Goal: Task Accomplishment & Management: Manage account settings

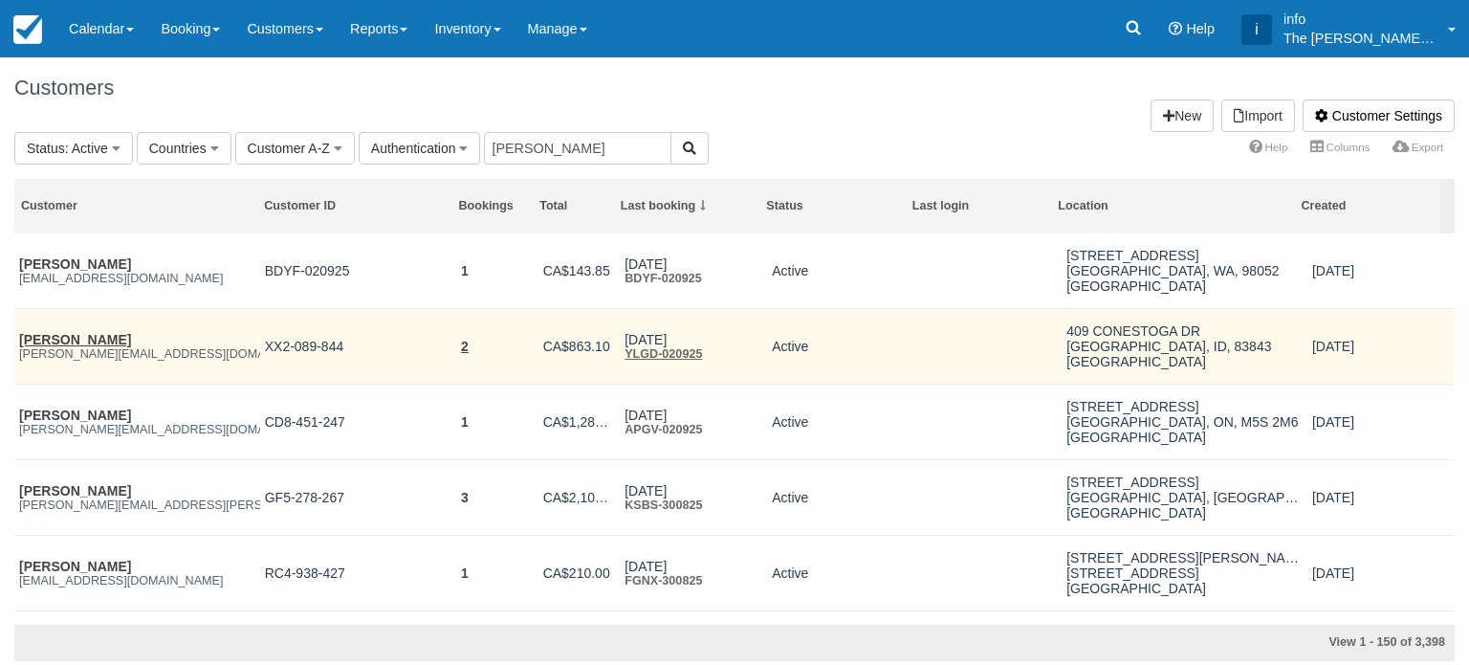
type input "jason"
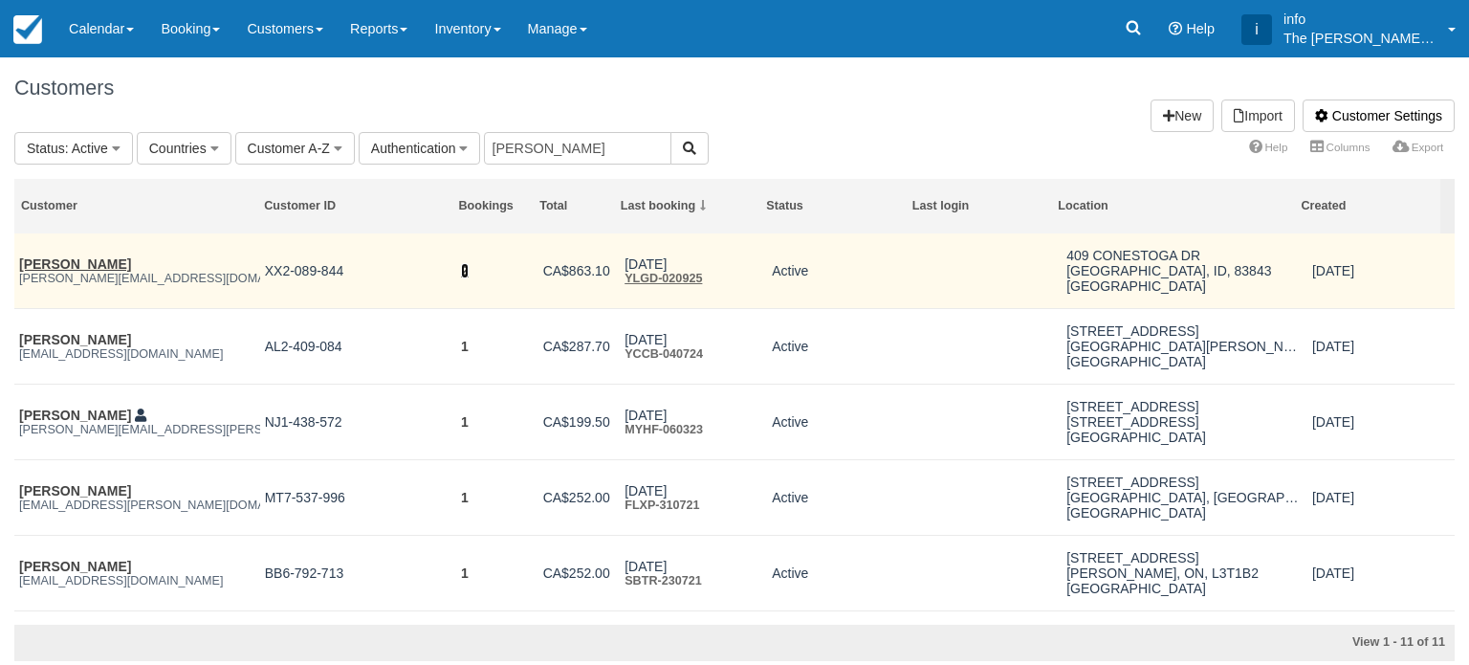
click at [462, 273] on link "2" at bounding box center [465, 270] width 8 height 15
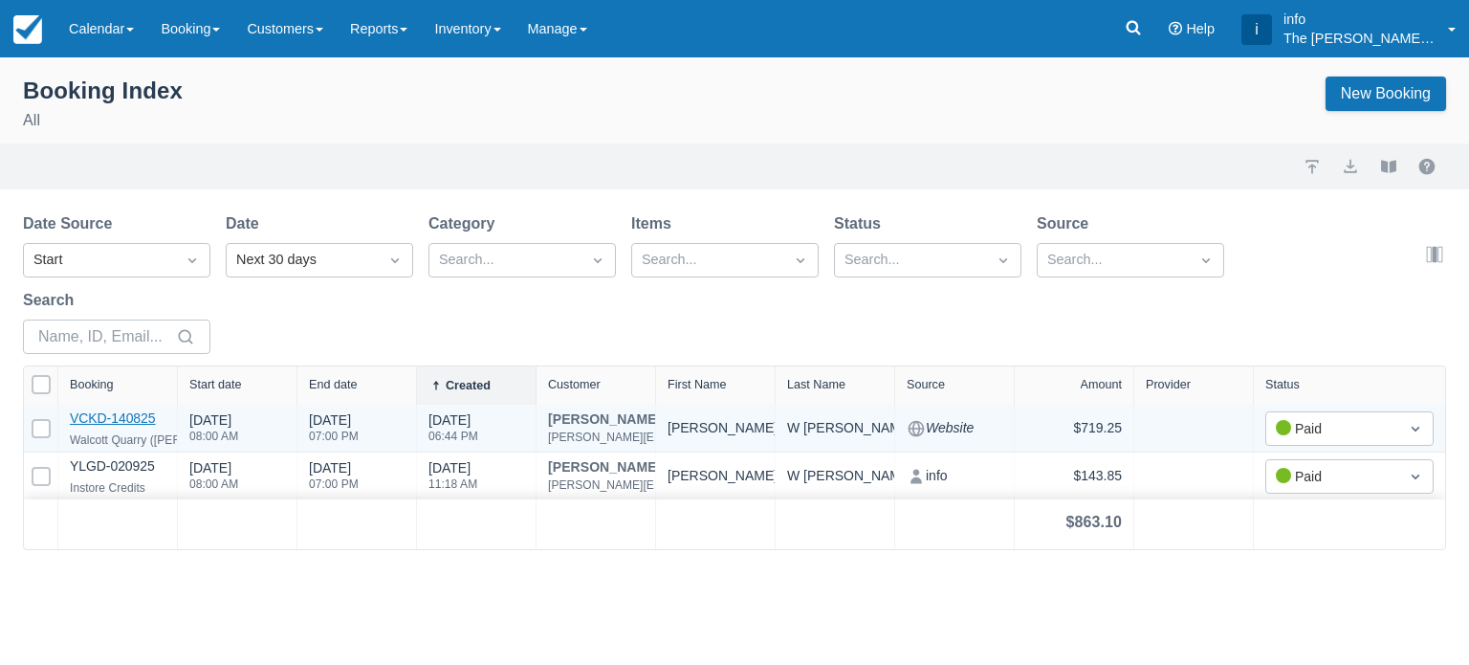
click at [138, 421] on link "VCKD-140825" at bounding box center [113, 417] width 86 height 15
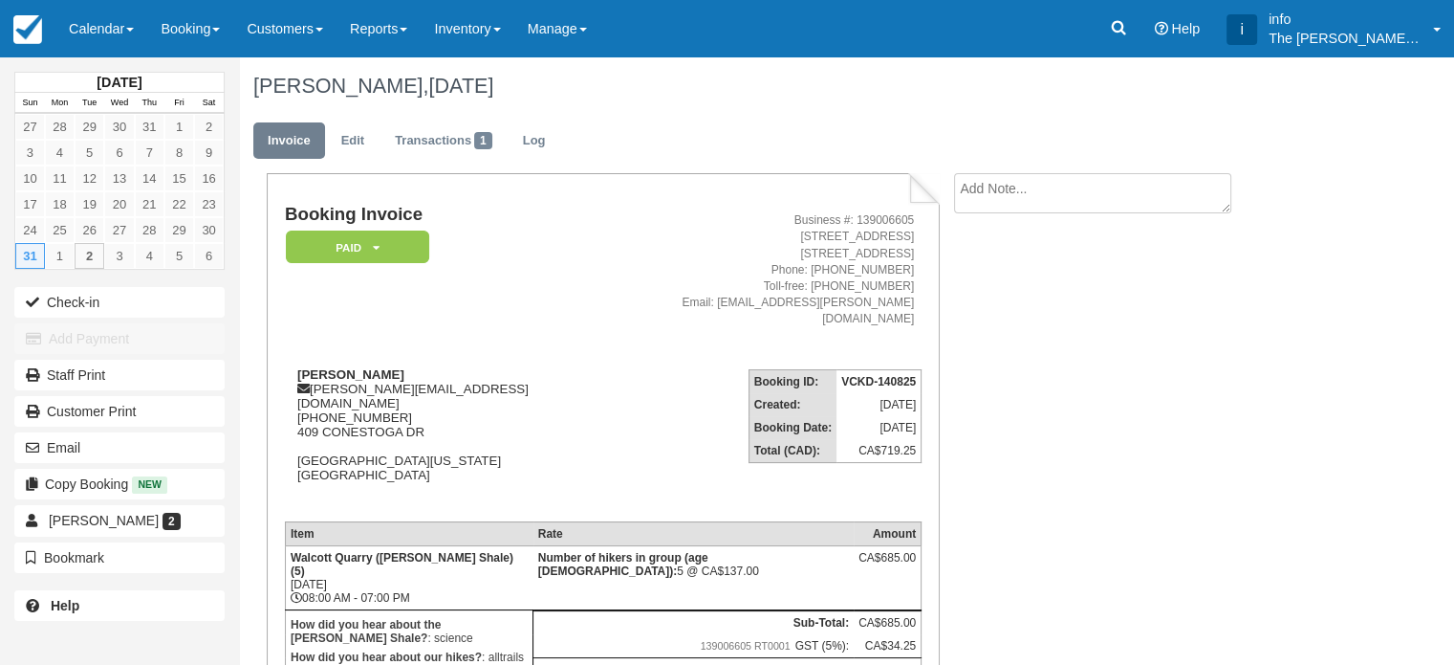
scroll to position [163, 0]
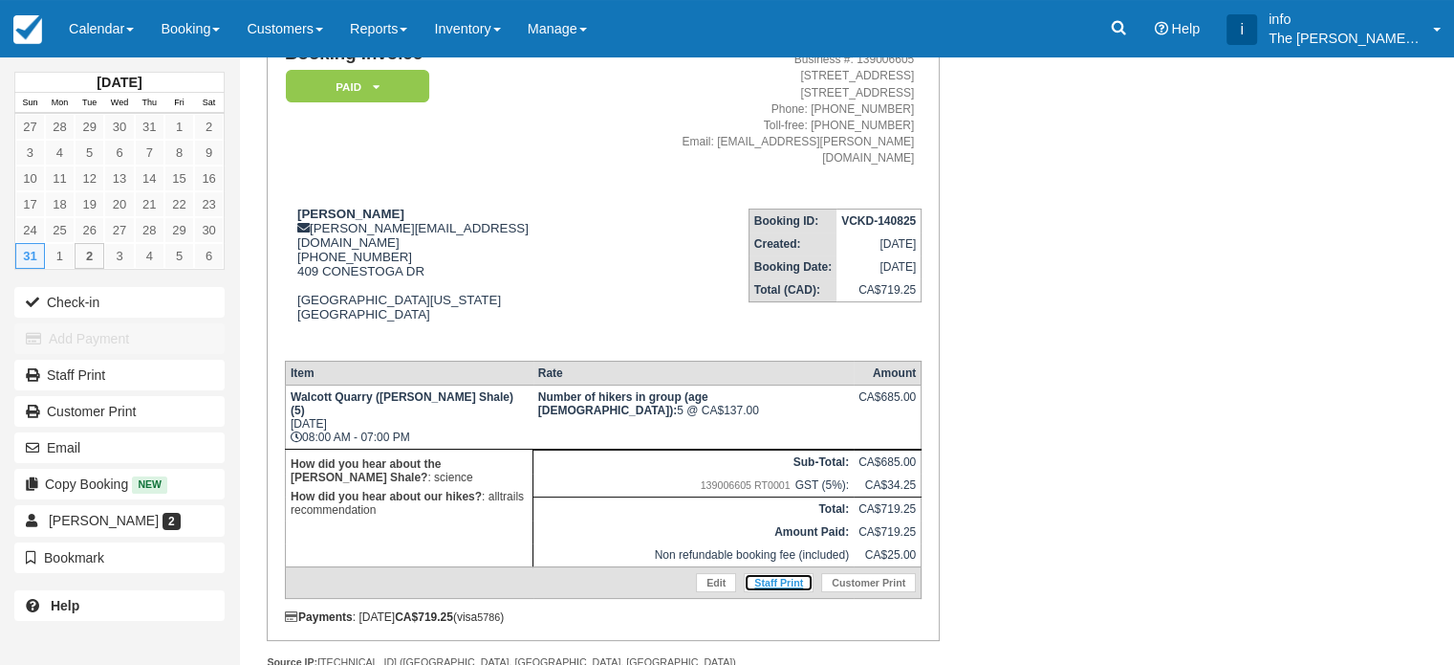
click at [780, 573] on link "Staff Print" at bounding box center [779, 582] width 70 height 19
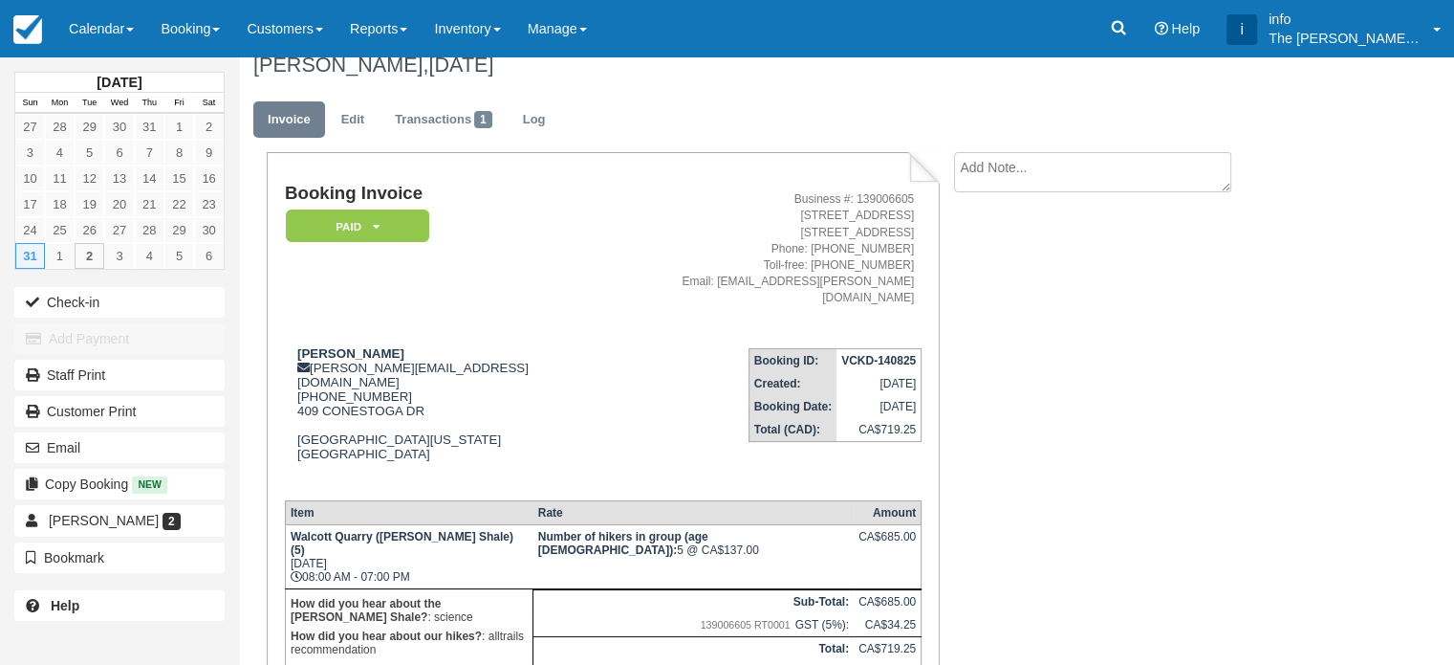
scroll to position [0, 0]
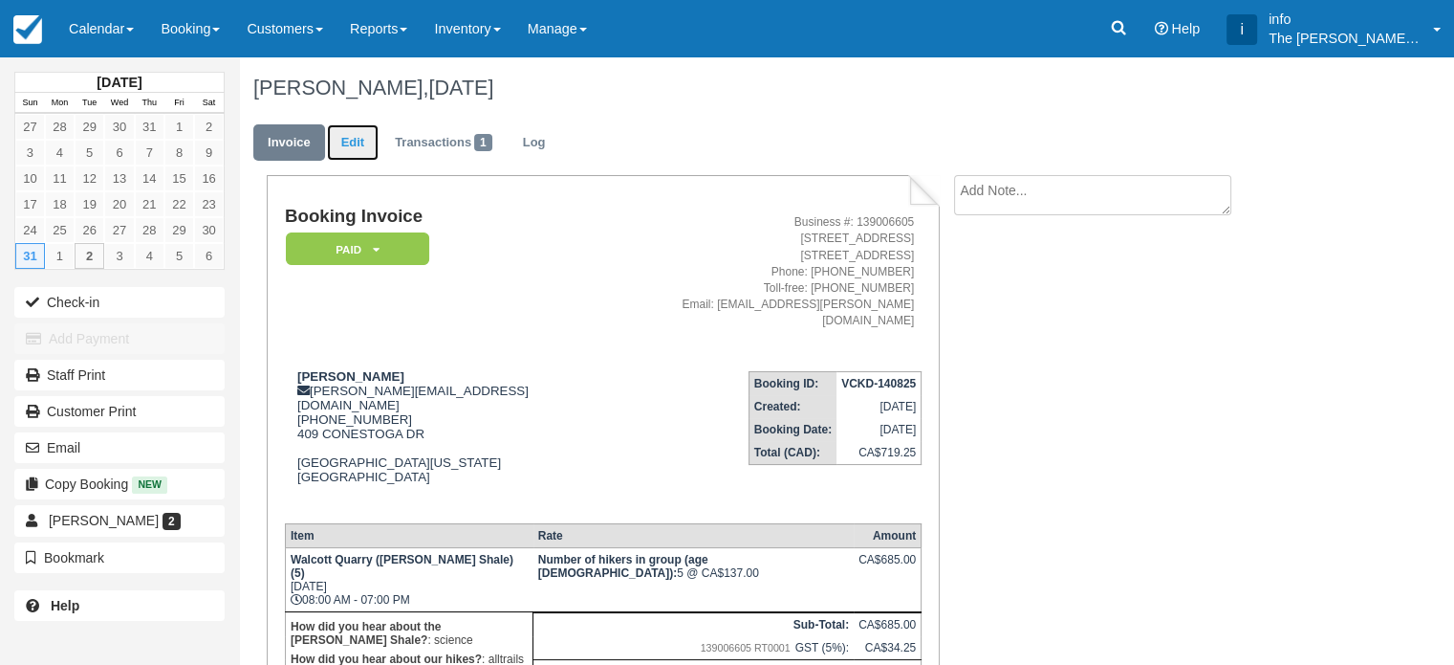
click at [349, 146] on link "Edit" at bounding box center [353, 142] width 52 height 37
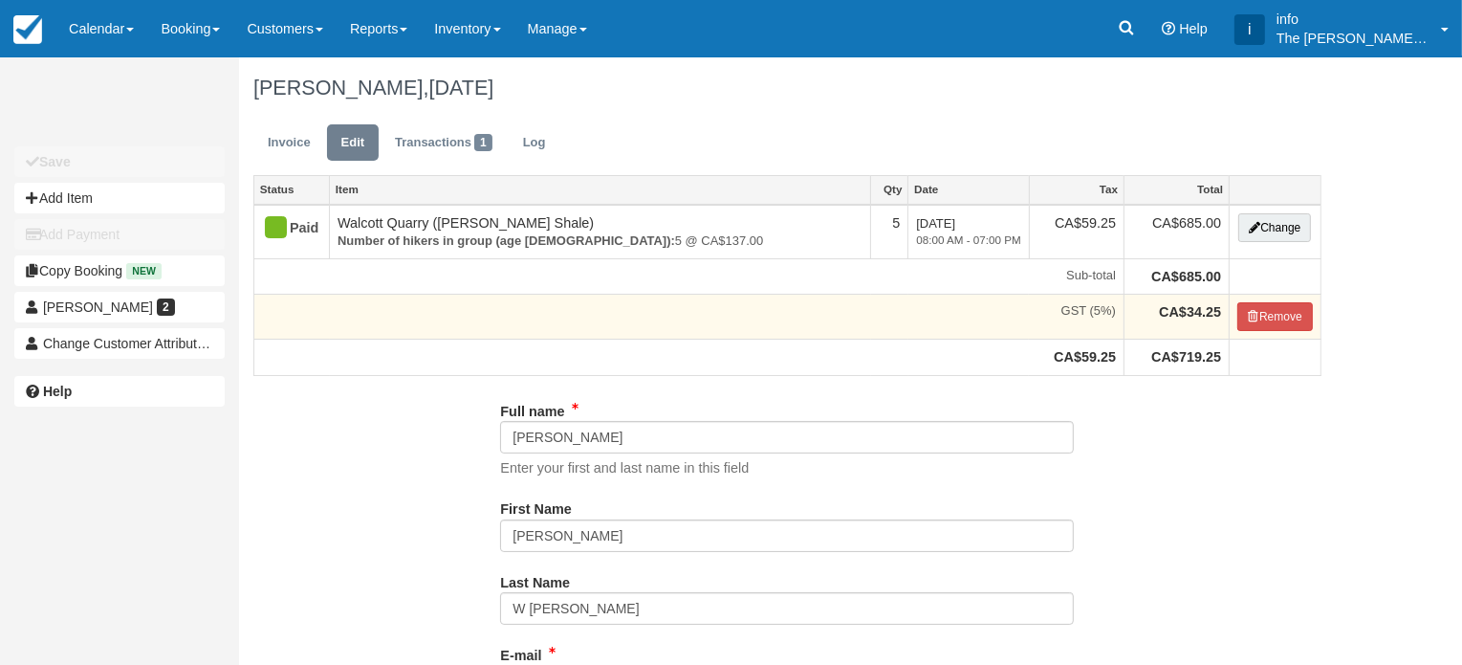
type input "[PHONE_NUMBER]"
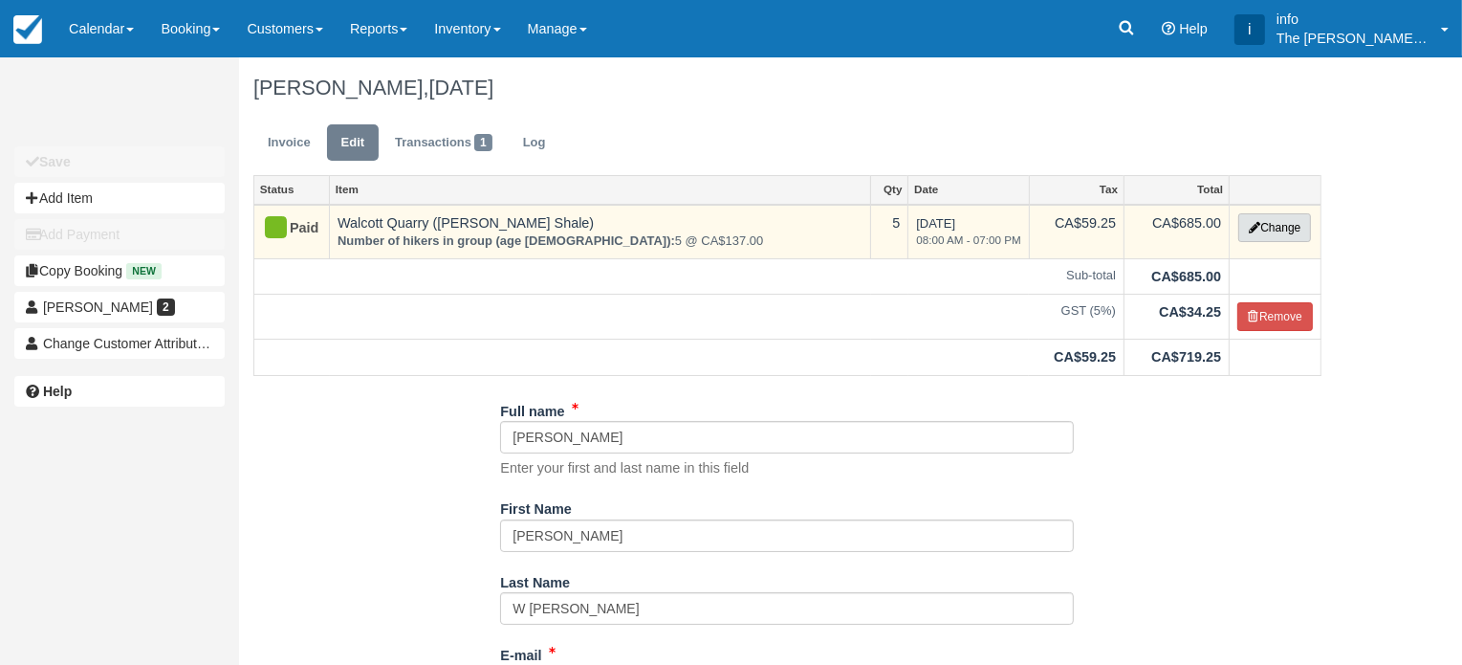
click at [1249, 229] on icon "button" at bounding box center [1254, 227] width 11 height 11
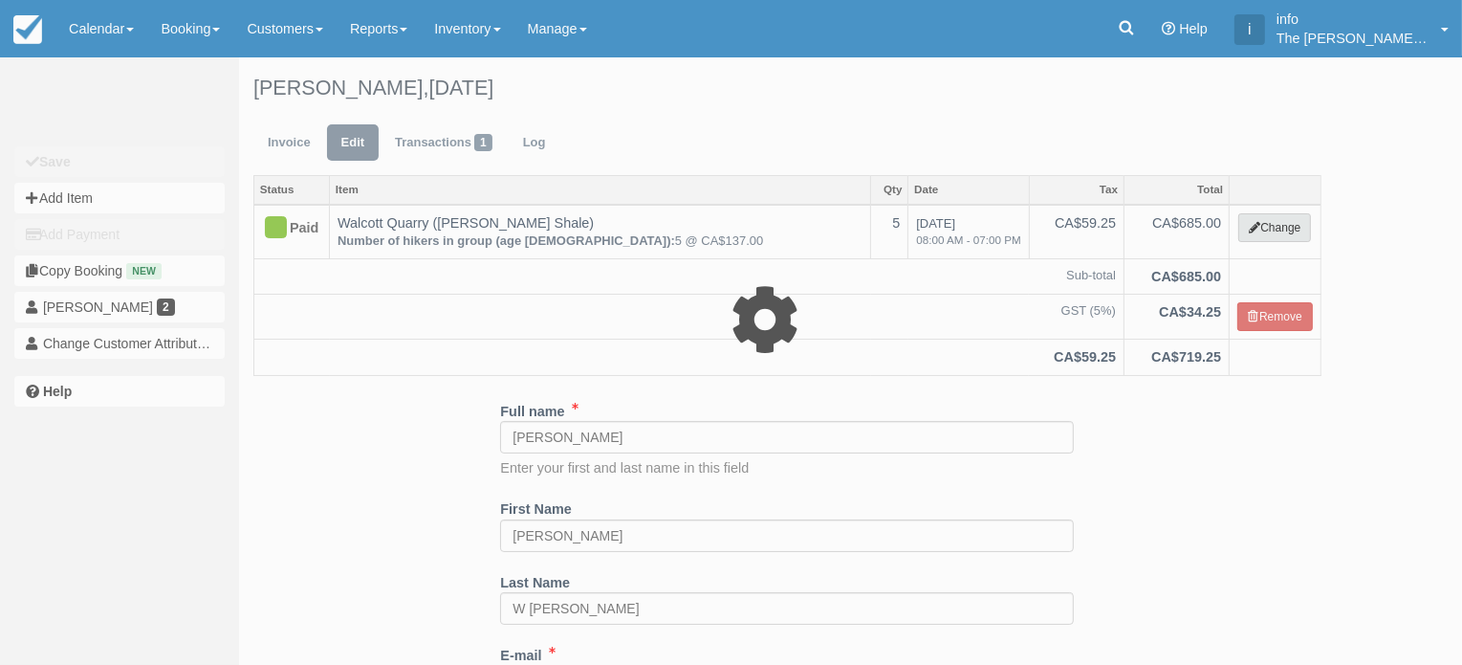
type input "685.00"
select select "2"
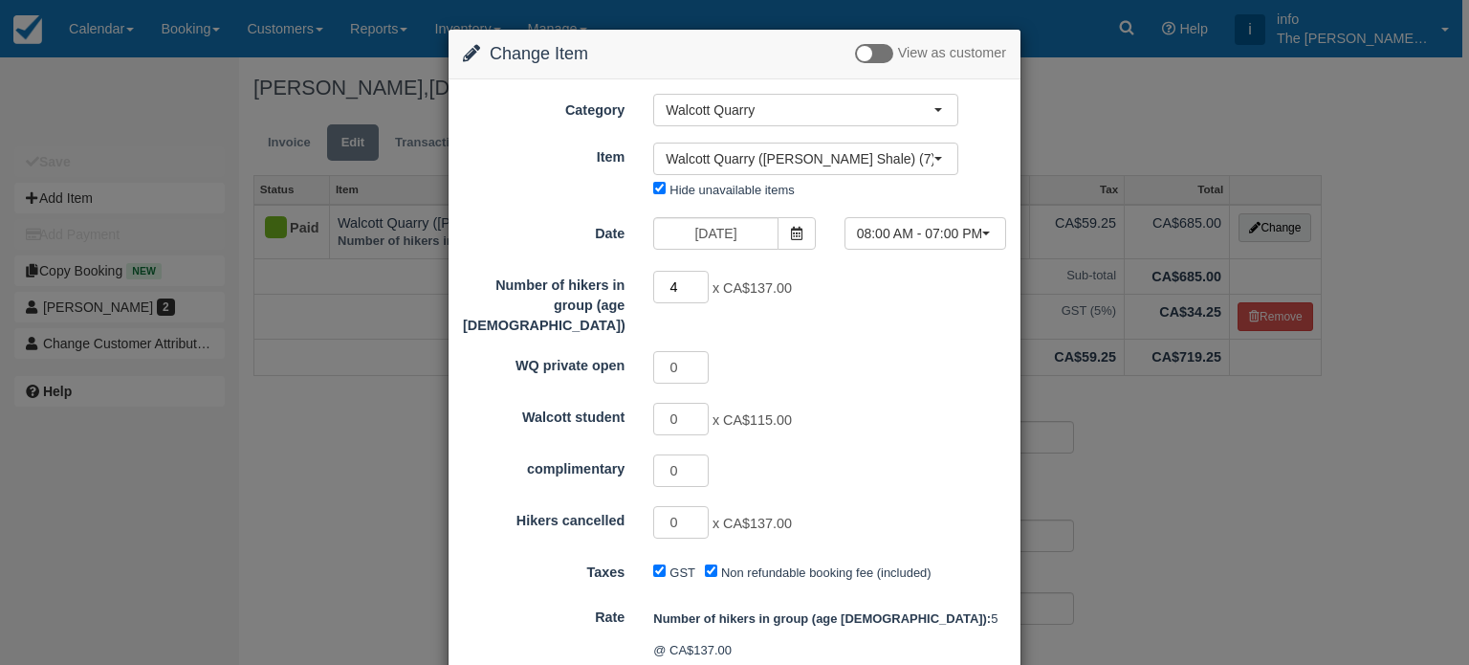
type input "4"
click at [697, 292] on input "4" at bounding box center [680, 287] width 55 height 33
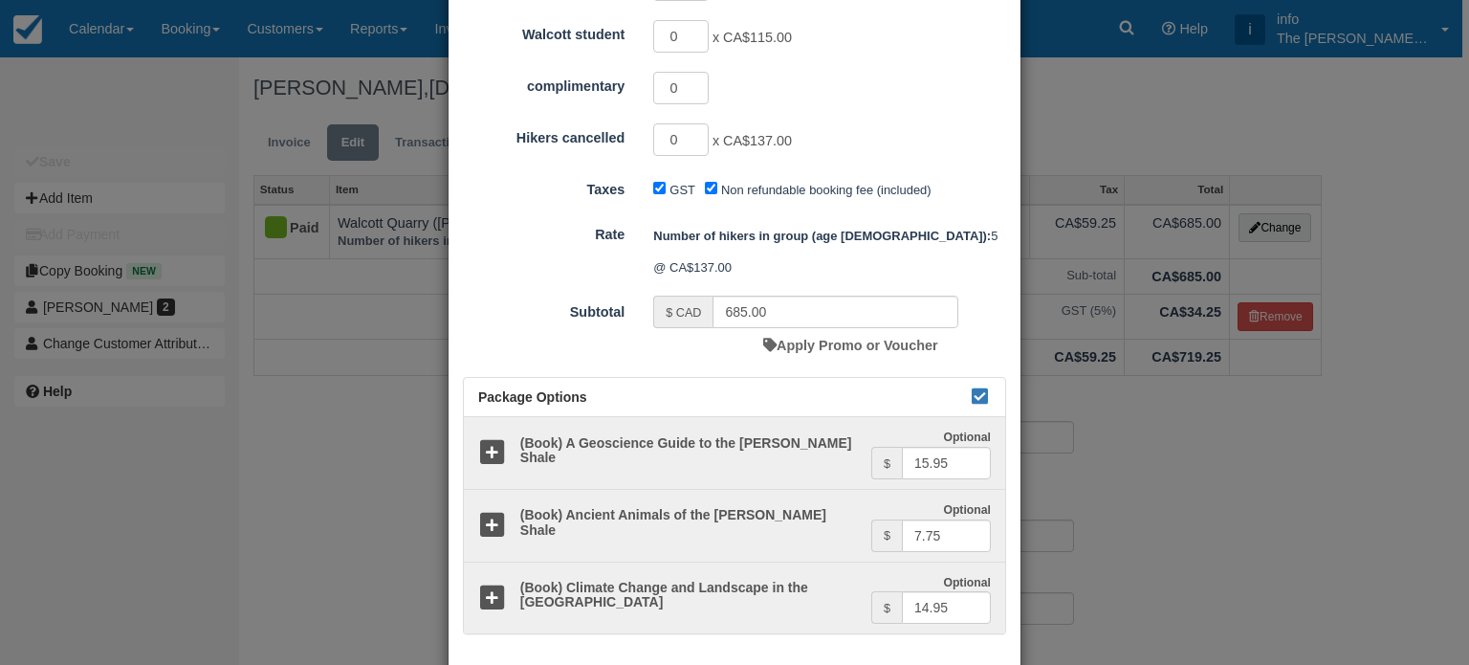
type input "548.00"
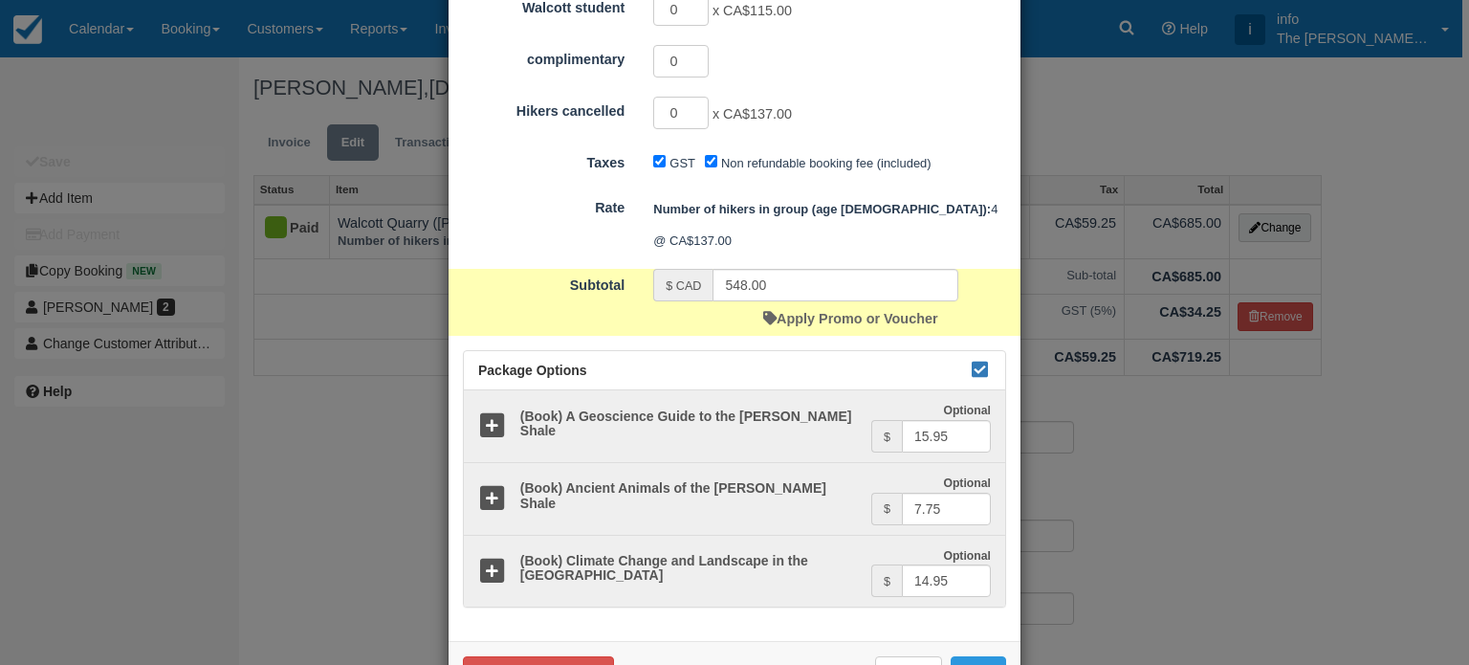
scroll to position [424, 0]
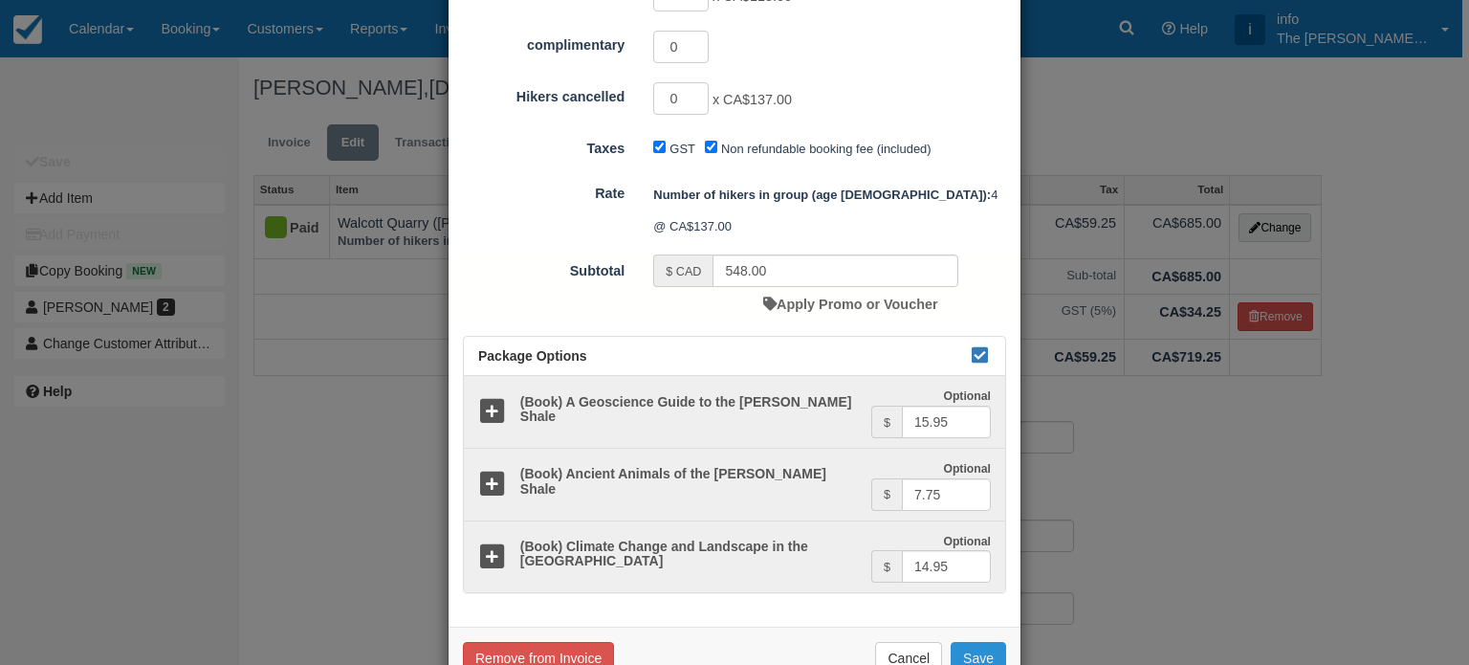
click at [965, 642] on button "Save" at bounding box center [977, 658] width 55 height 33
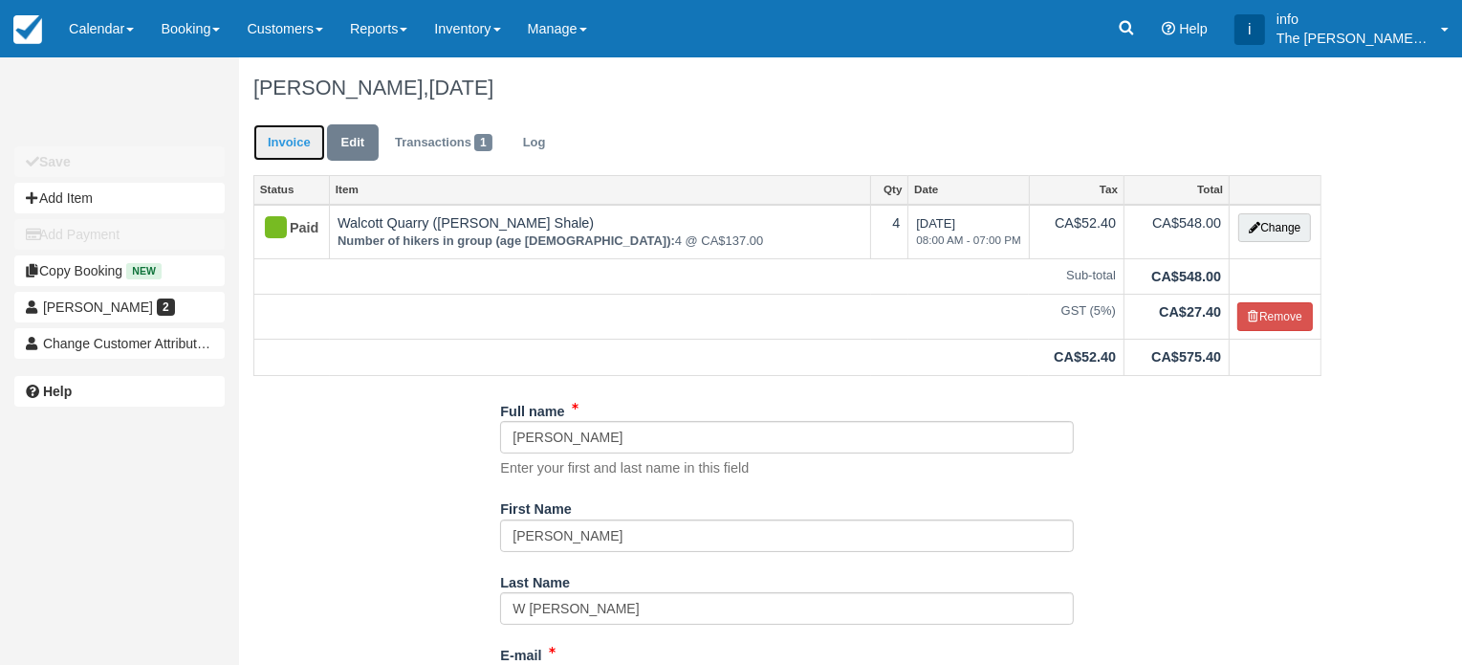
click at [295, 141] on link "Invoice" at bounding box center [289, 142] width 72 height 37
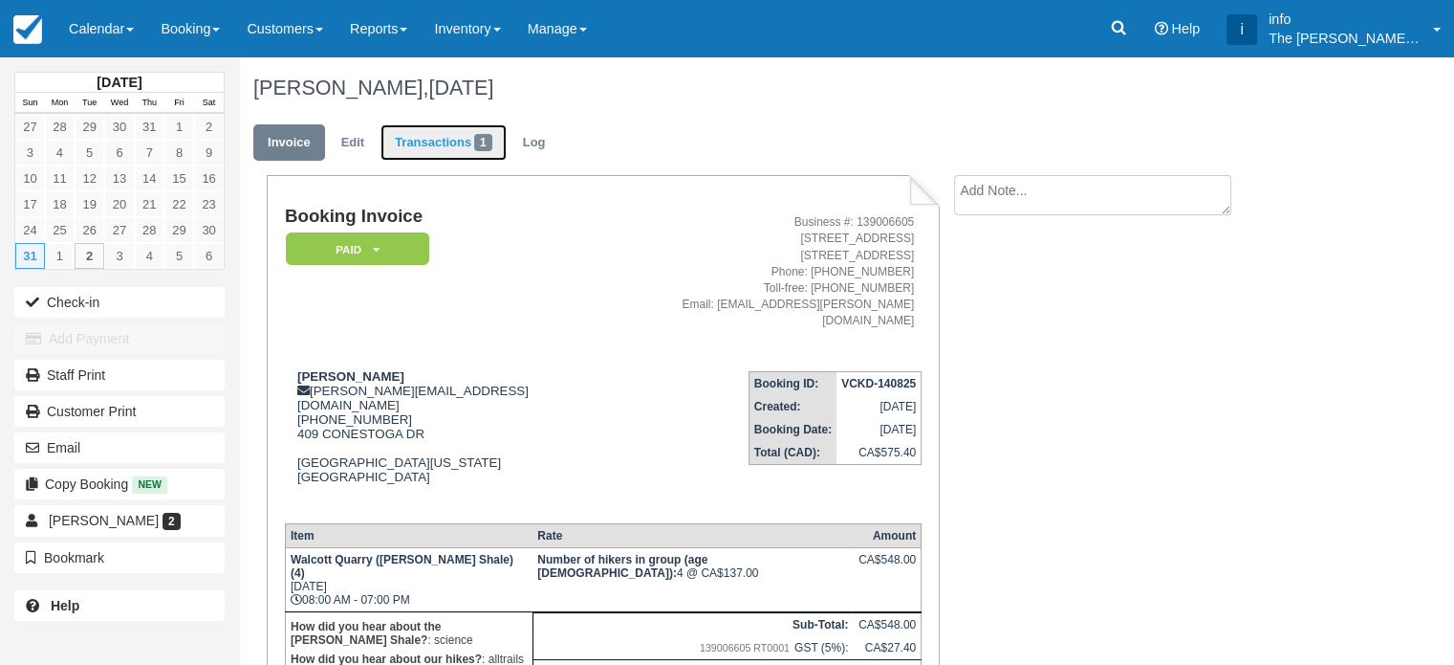
click at [408, 147] on link "Transactions 1" at bounding box center [444, 142] width 126 height 37
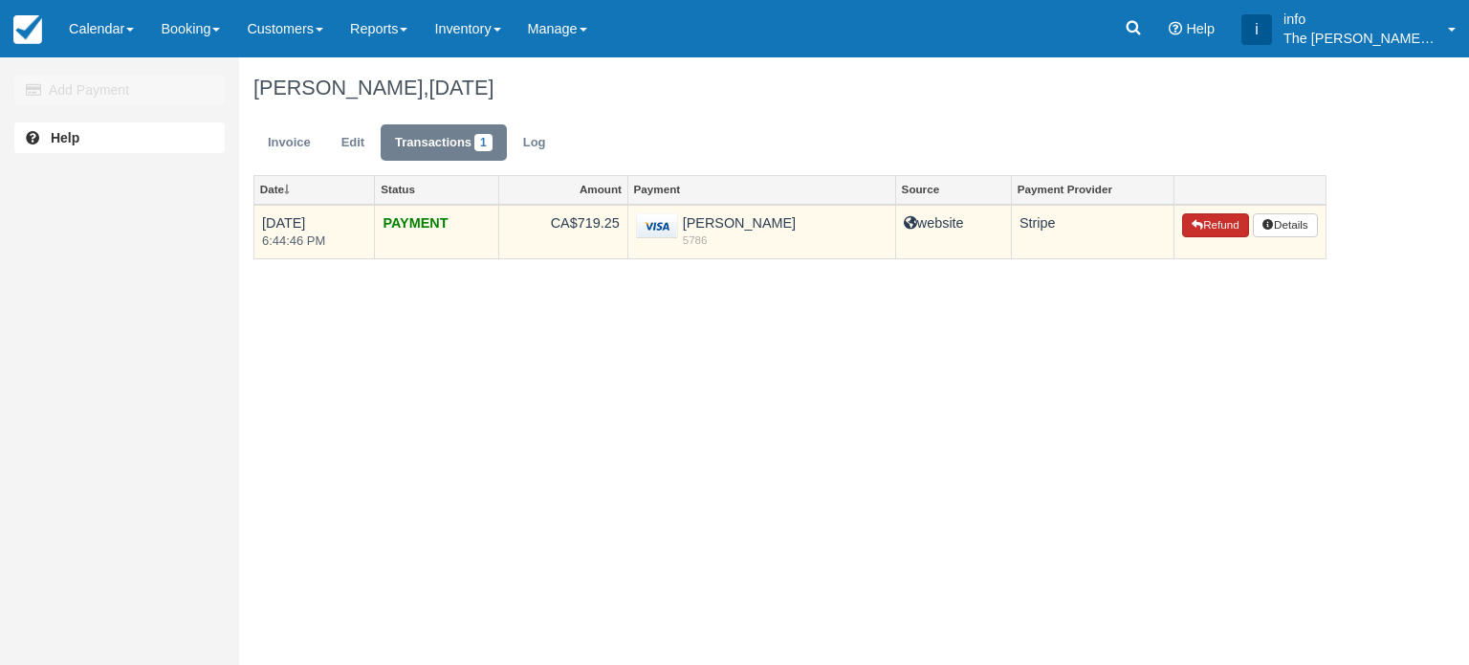
click at [1193, 228] on icon "button" at bounding box center [1196, 224] width 11 height 11
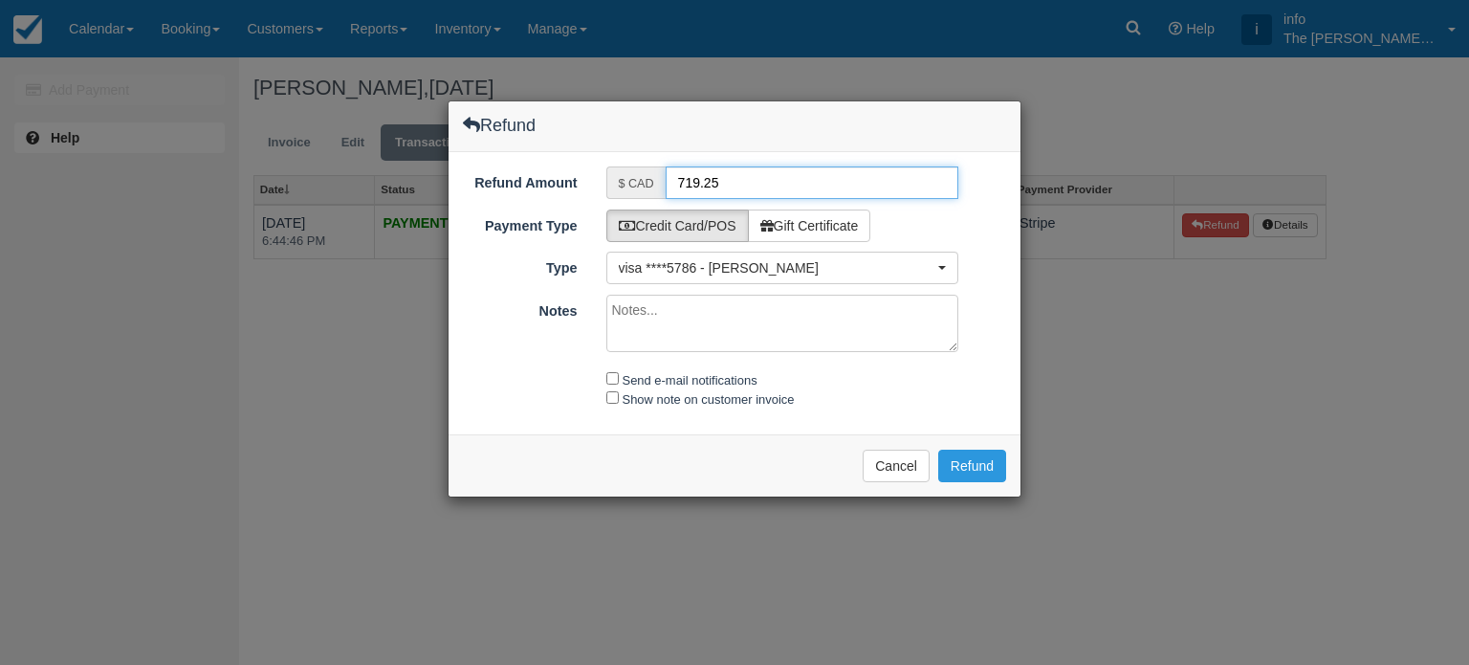
drag, startPoint x: 725, startPoint y: 186, endPoint x: 672, endPoint y: 186, distance: 52.6
click at [672, 186] on input "719.25" at bounding box center [813, 182] width 294 height 33
type input "143.85"
click at [611, 377] on input "Send e-mail notifications" at bounding box center [612, 378] width 12 height 12
checkbox input "true"
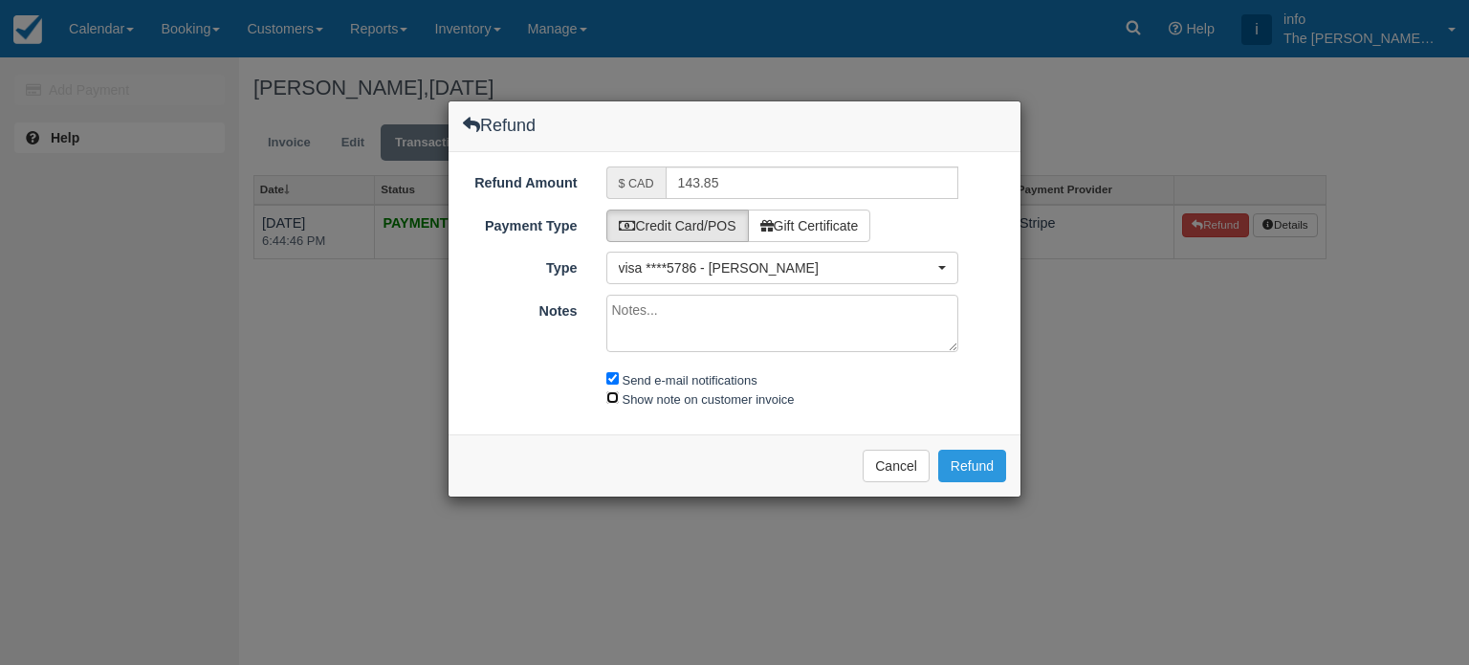
click at [612, 399] on input "Show note on customer invoice" at bounding box center [612, 397] width 12 height 12
checkbox input "true"
click at [971, 468] on button "Refund" at bounding box center [972, 465] width 68 height 33
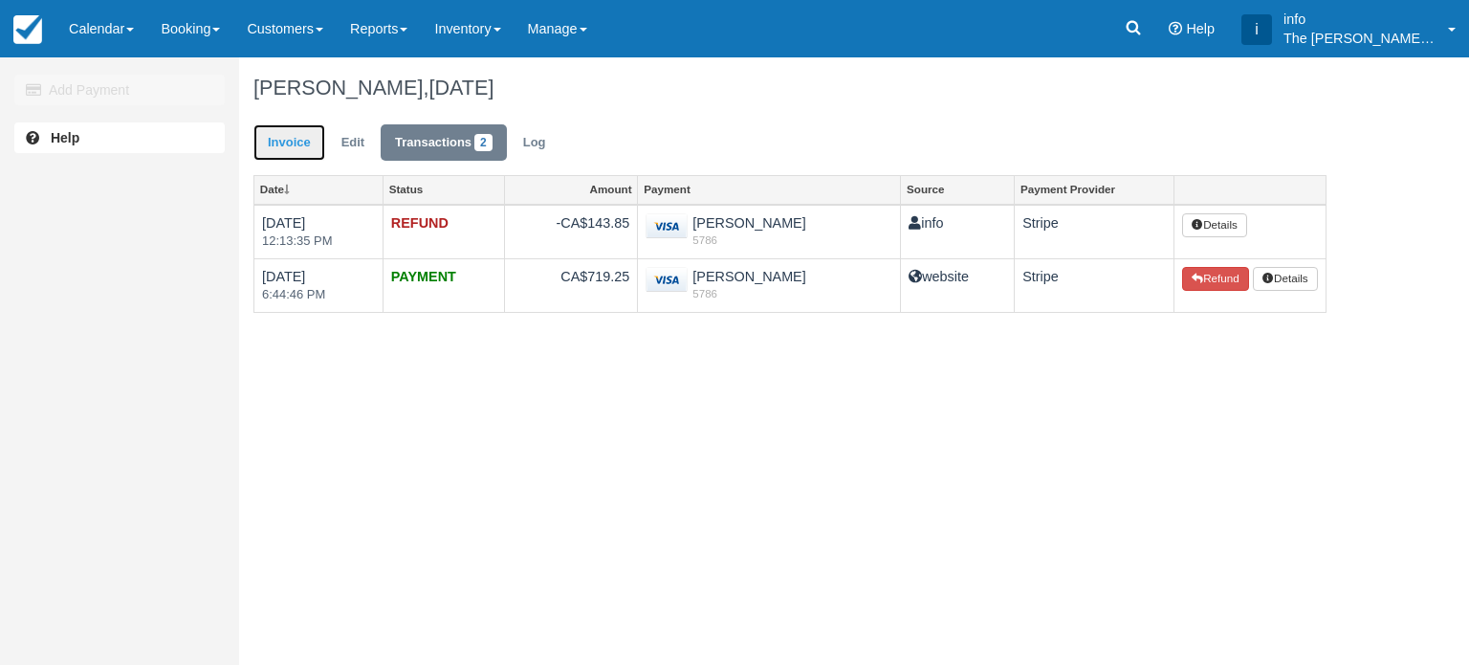
click at [299, 140] on link "Invoice" at bounding box center [289, 142] width 72 height 37
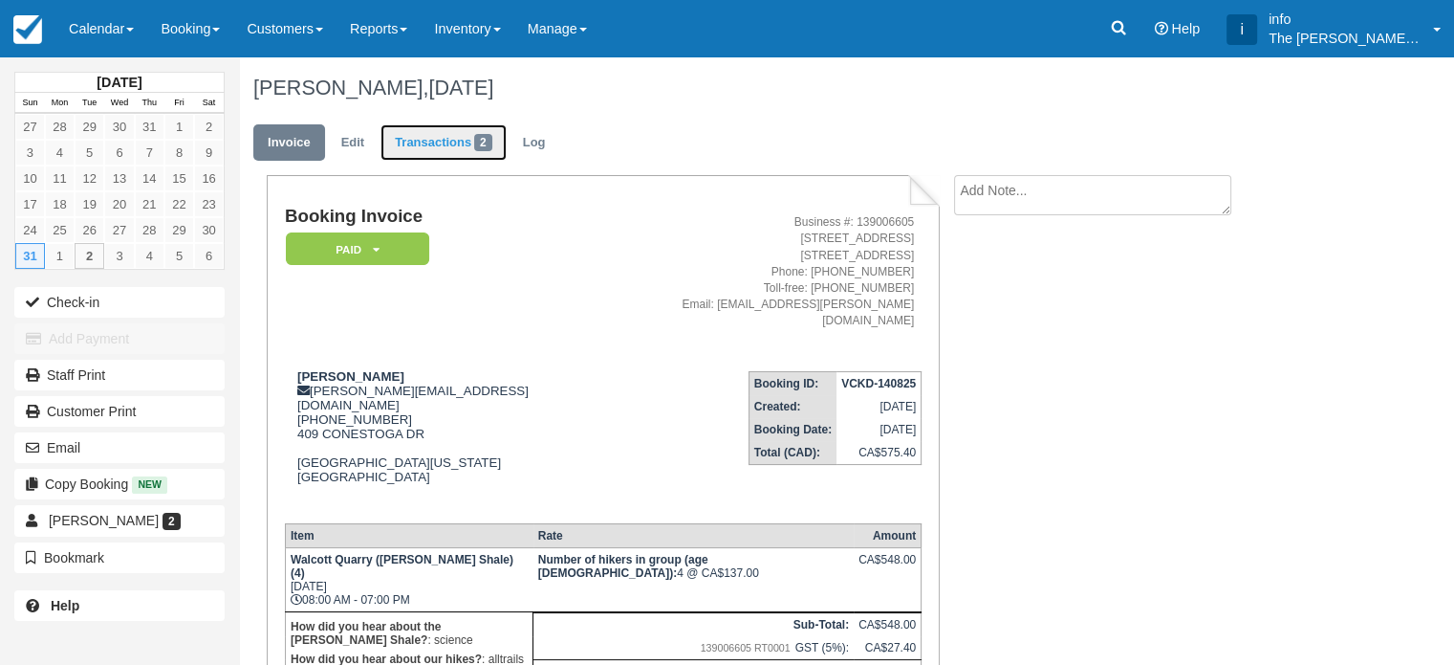
click at [417, 146] on link "Transactions 2" at bounding box center [444, 142] width 126 height 37
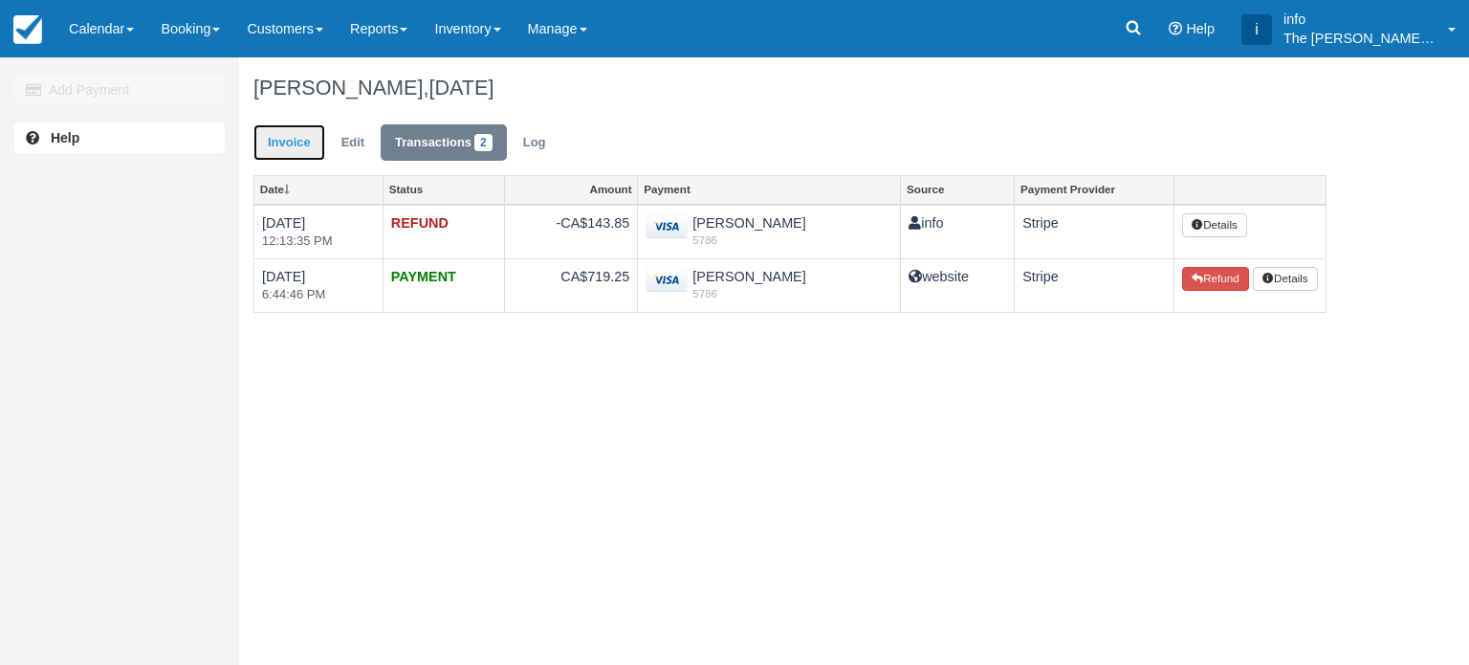
click at [304, 146] on link "Invoice" at bounding box center [289, 142] width 72 height 37
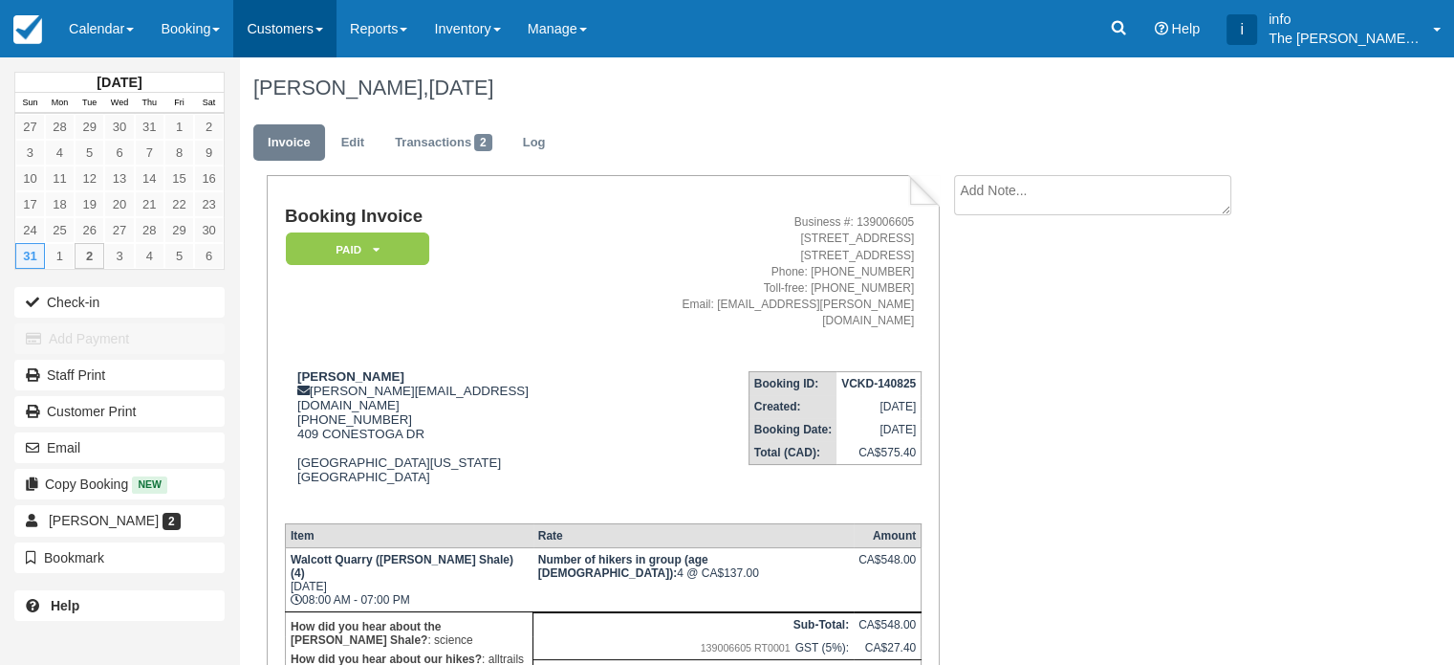
click at [305, 29] on link "Customers" at bounding box center [284, 28] width 103 height 57
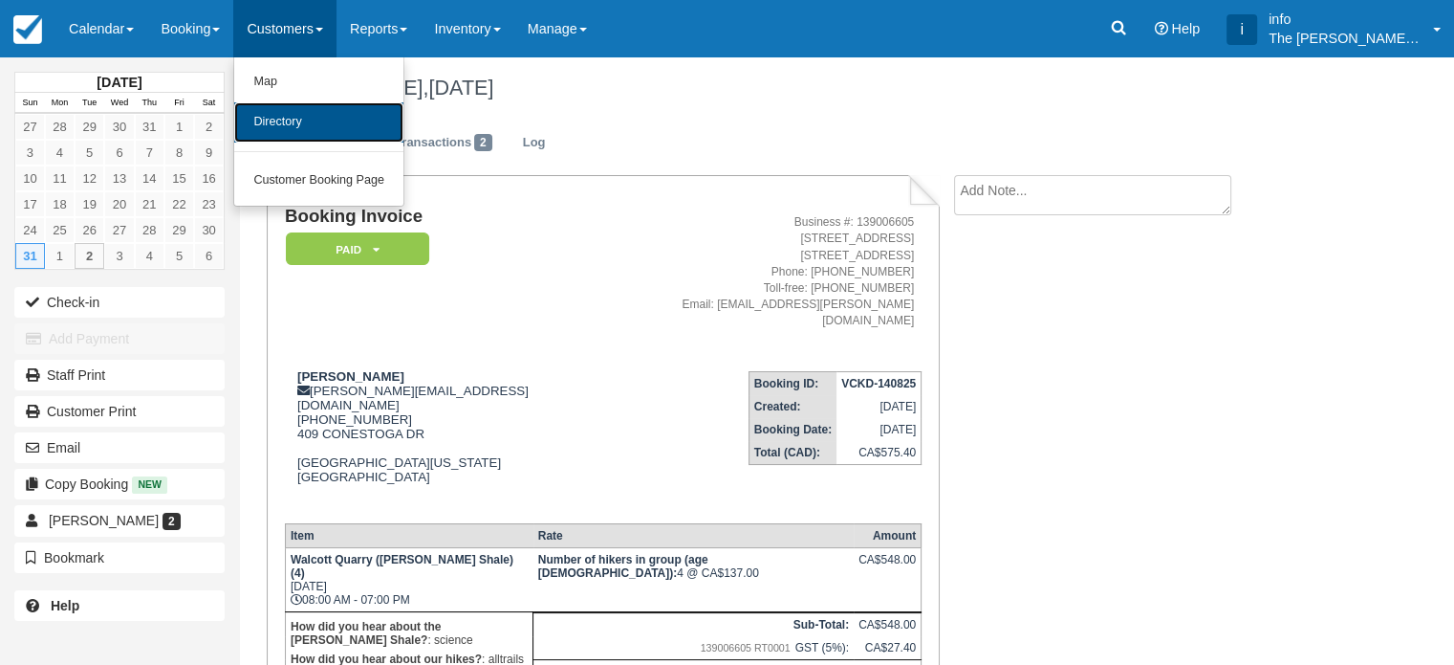
click at [327, 128] on link "Directory" at bounding box center [318, 122] width 169 height 40
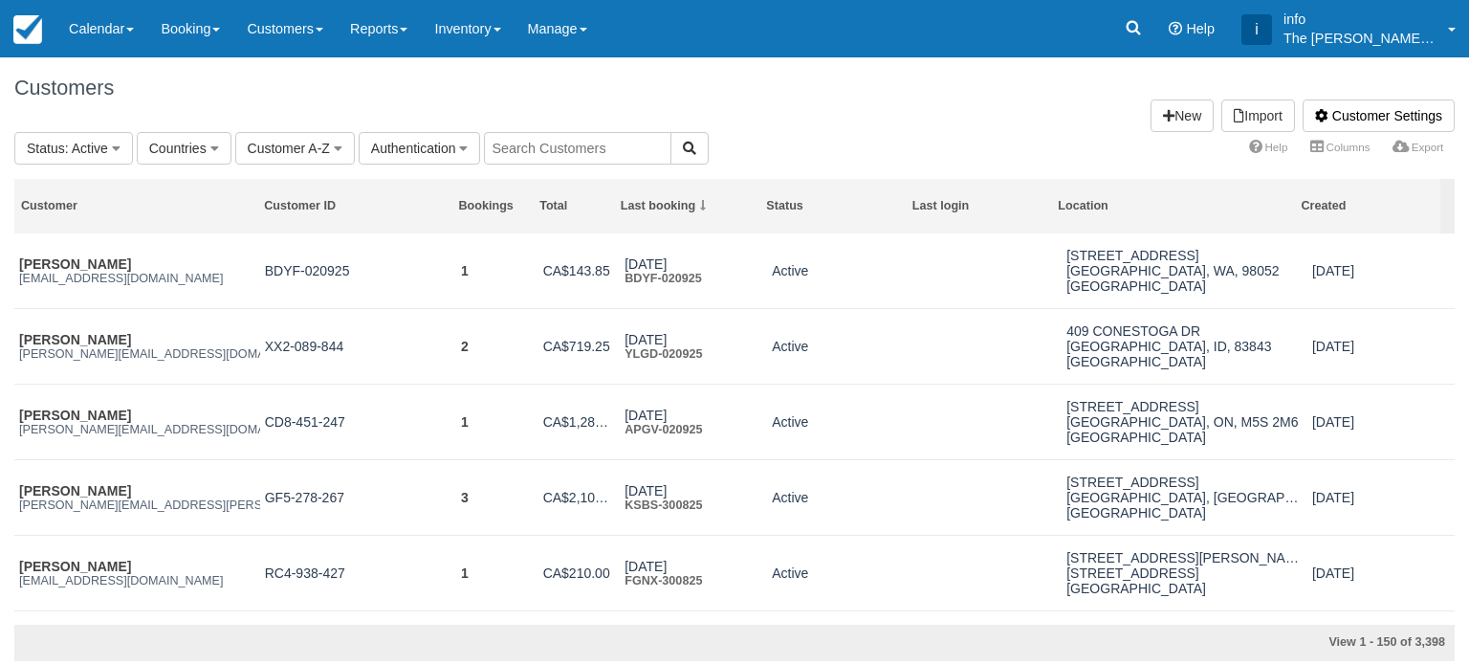
click at [541, 145] on input "text" at bounding box center [577, 148] width 187 height 33
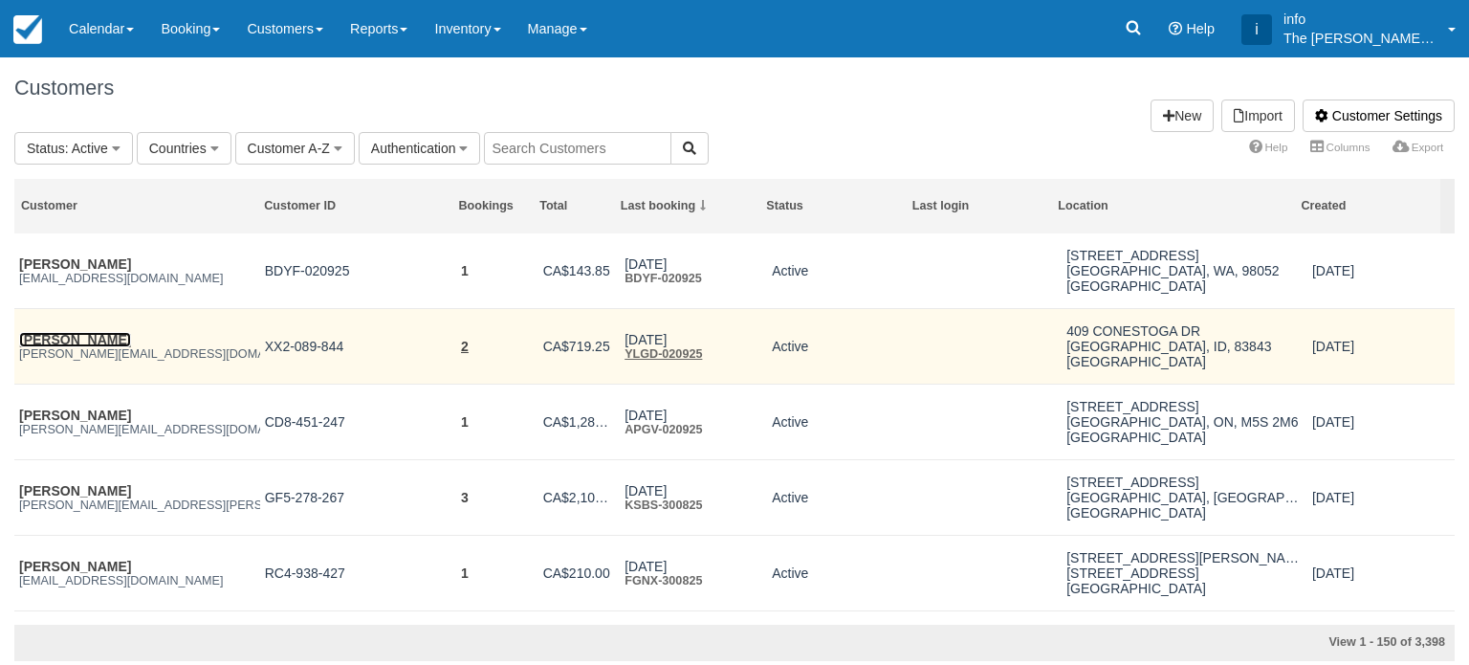
click at [61, 337] on link "[PERSON_NAME]" at bounding box center [75, 339] width 112 height 15
click at [463, 350] on link "2" at bounding box center [465, 345] width 8 height 15
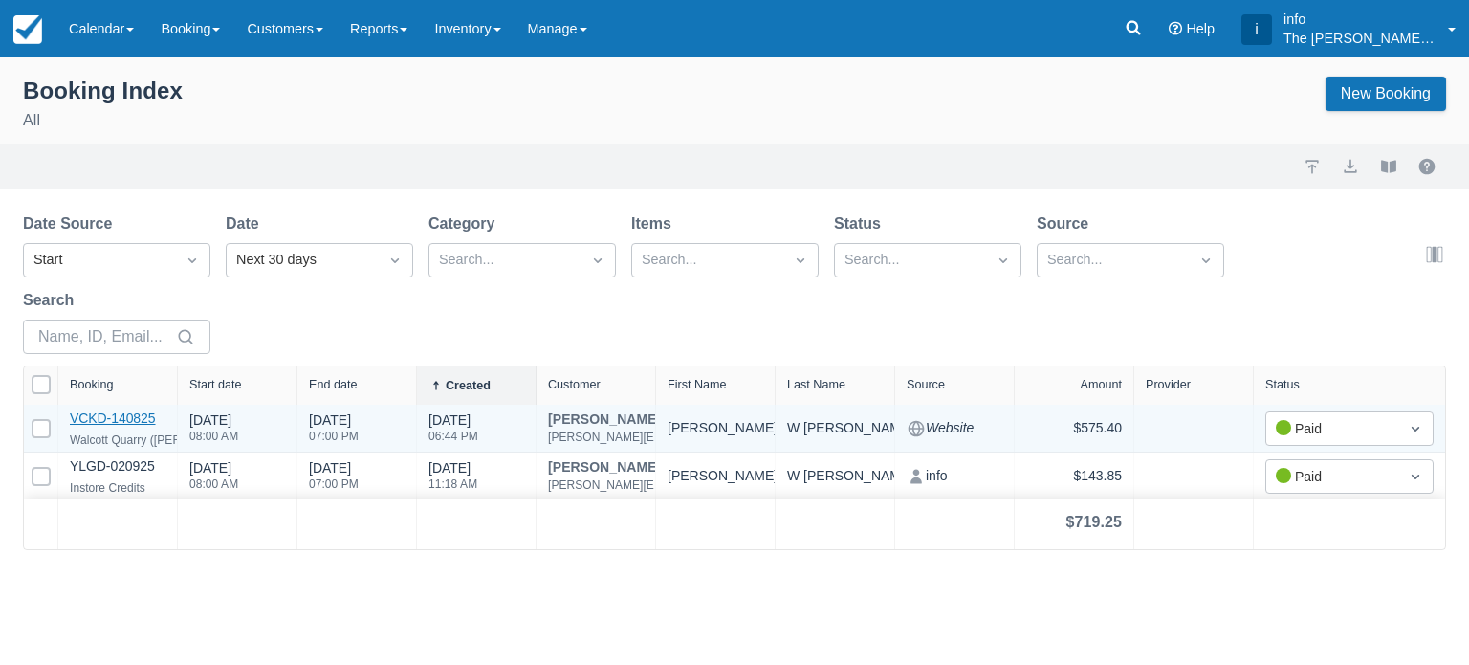
click at [143, 418] on link "VCKD-140825" at bounding box center [113, 417] width 86 height 15
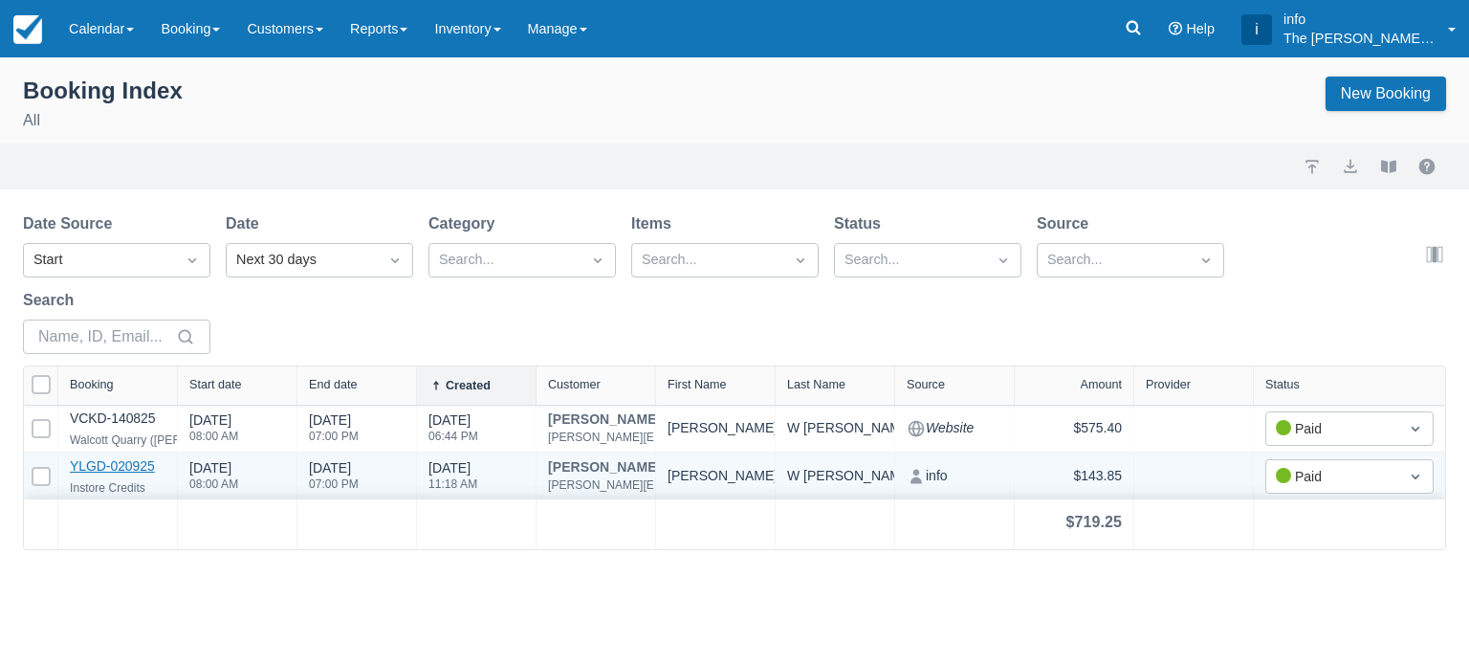
click at [140, 463] on link "YLGD-020925" at bounding box center [112, 465] width 85 height 15
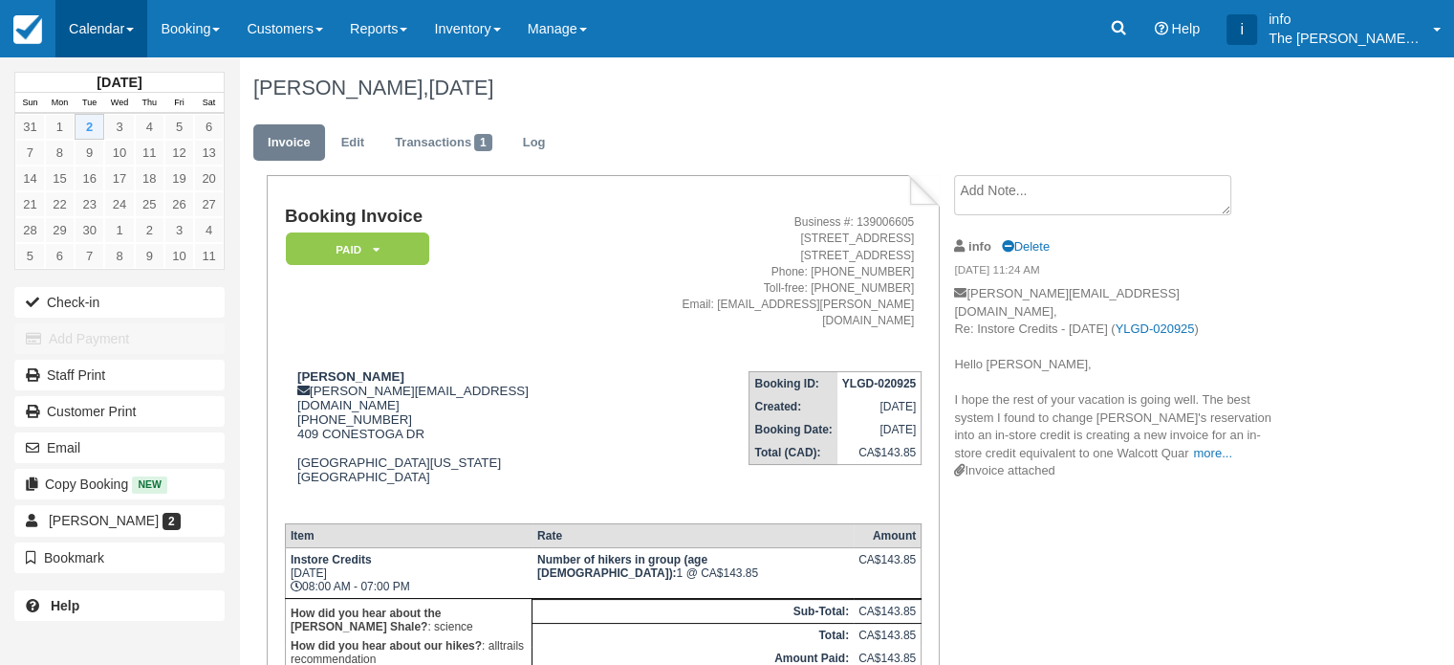
click at [94, 24] on link "Calendar" at bounding box center [101, 28] width 92 height 57
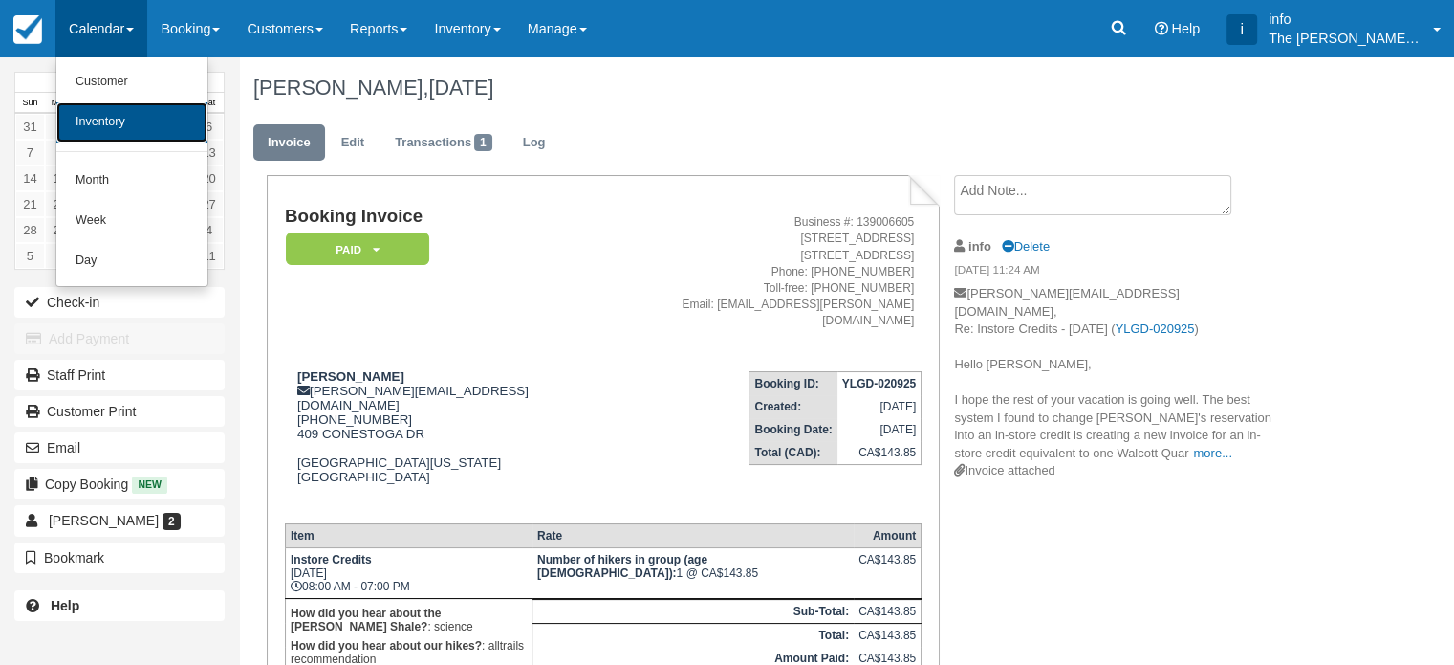
click at [109, 120] on link "Inventory" at bounding box center [131, 122] width 151 height 40
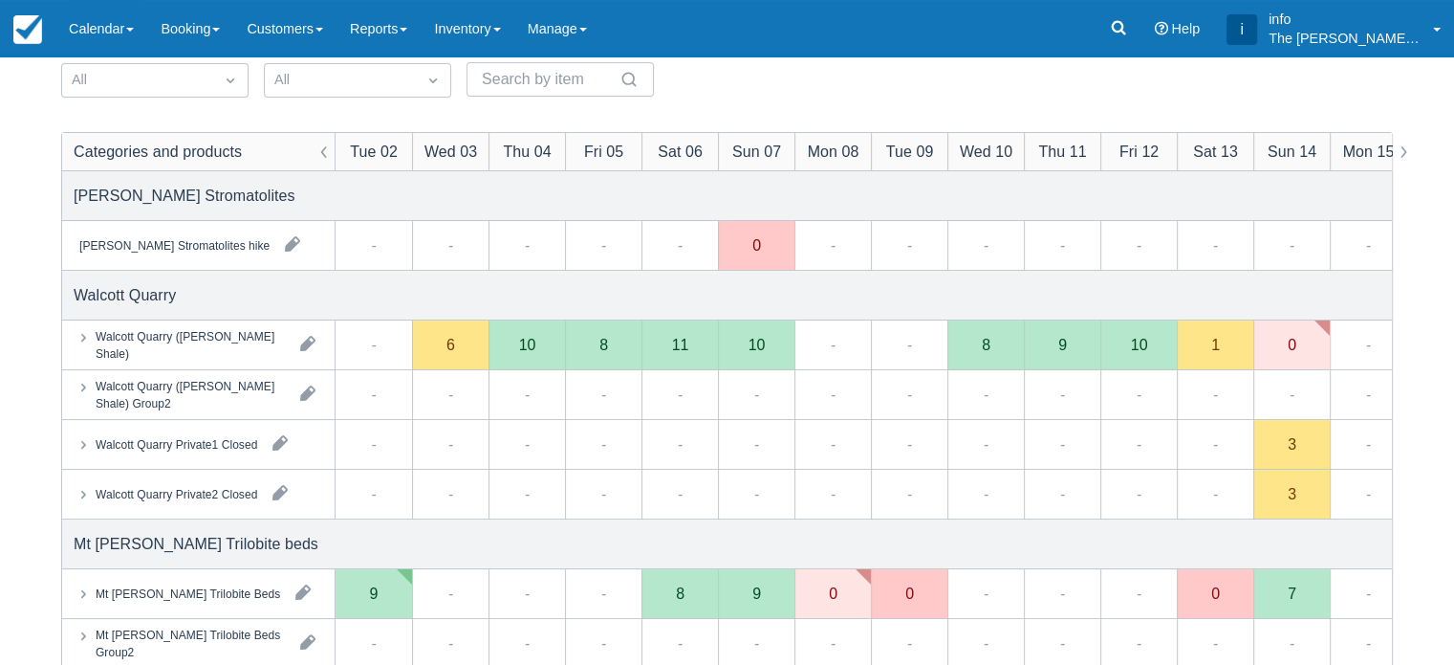
scroll to position [191, 0]
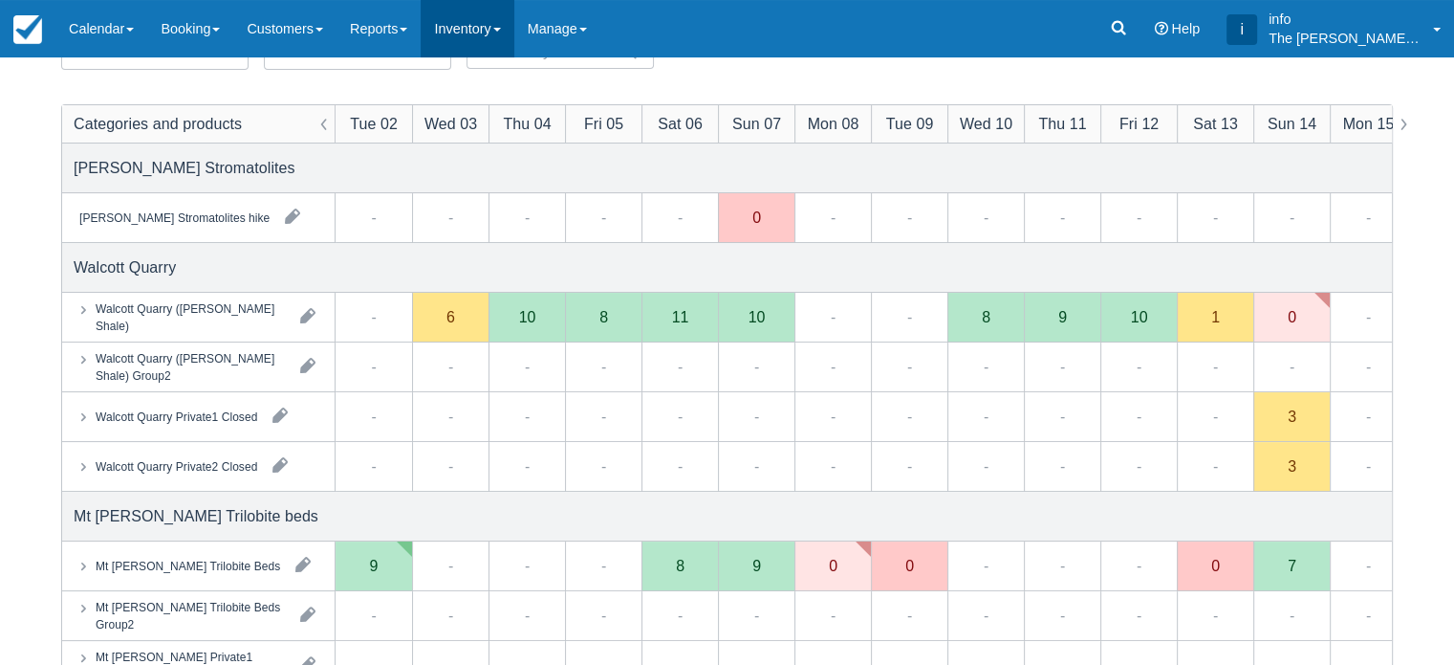
click at [474, 36] on link "Inventory" at bounding box center [467, 28] width 93 height 57
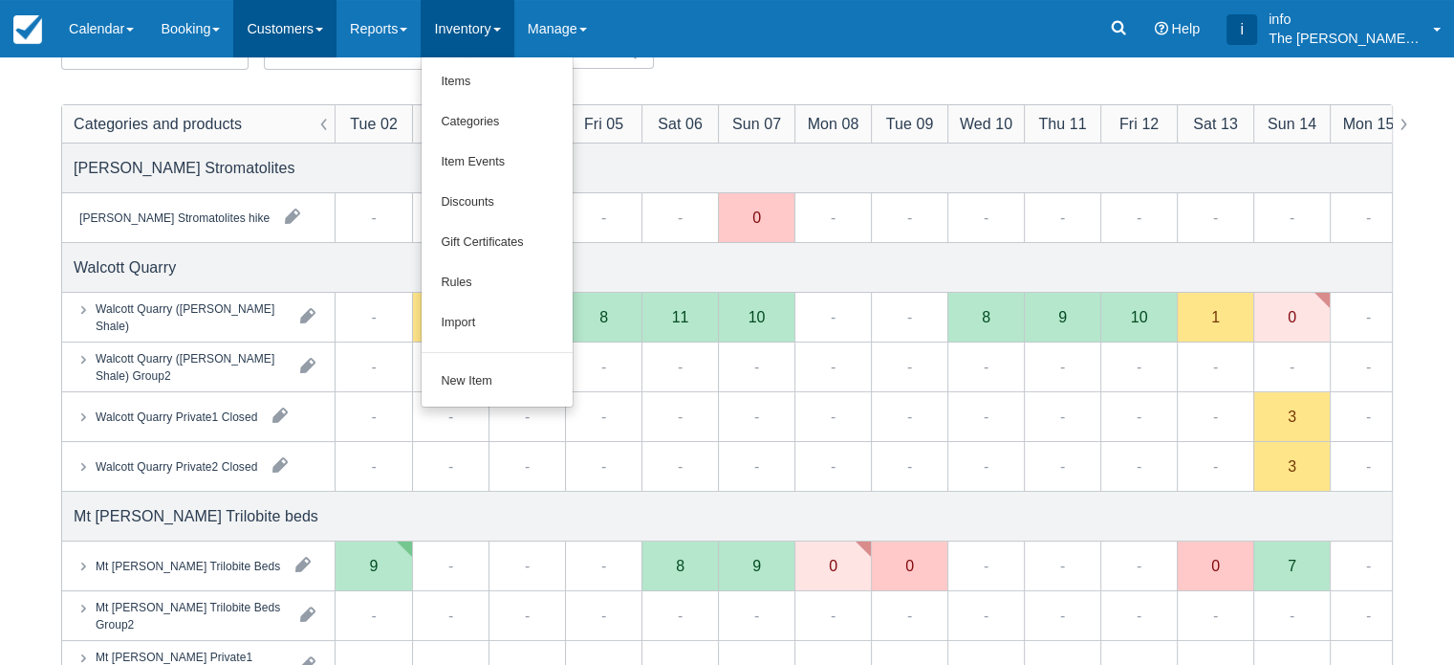
click at [306, 33] on link "Customers" at bounding box center [284, 28] width 103 height 57
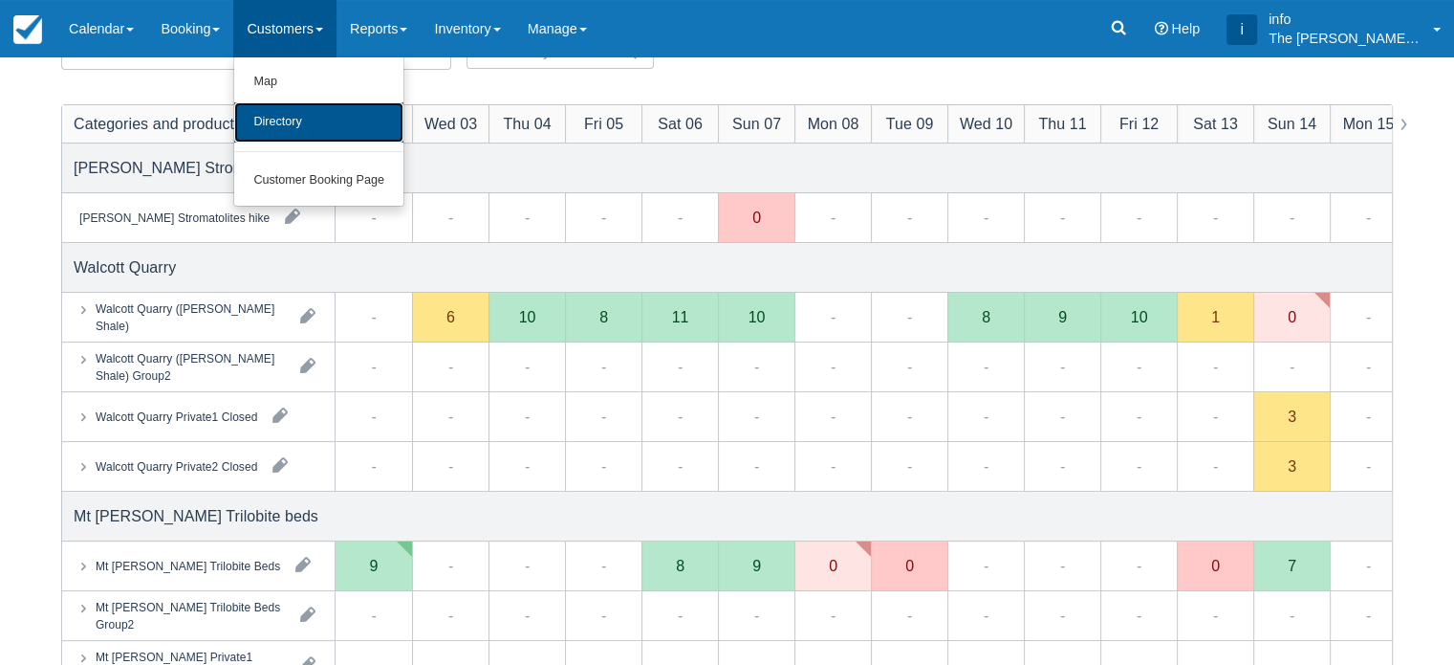
click at [319, 137] on link "Directory" at bounding box center [318, 122] width 169 height 40
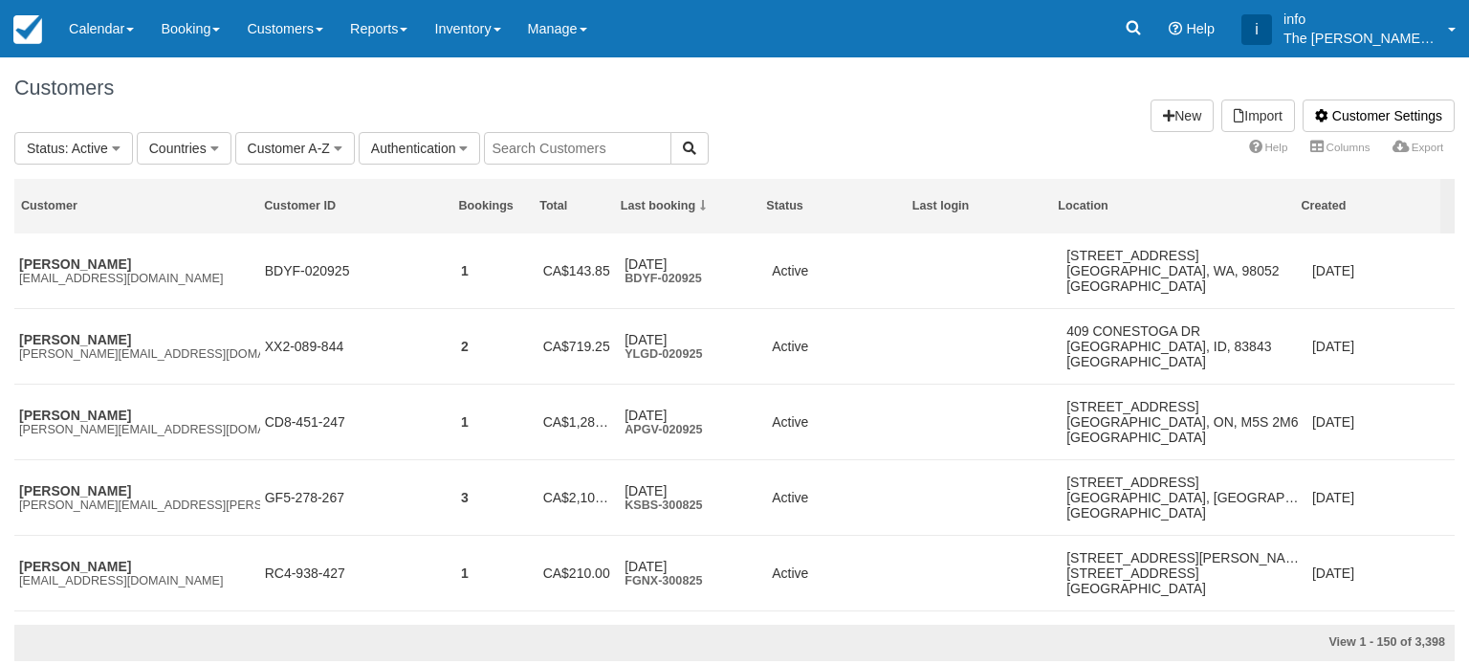
click at [546, 146] on input "text" at bounding box center [577, 148] width 187 height 33
type input "roxanne"
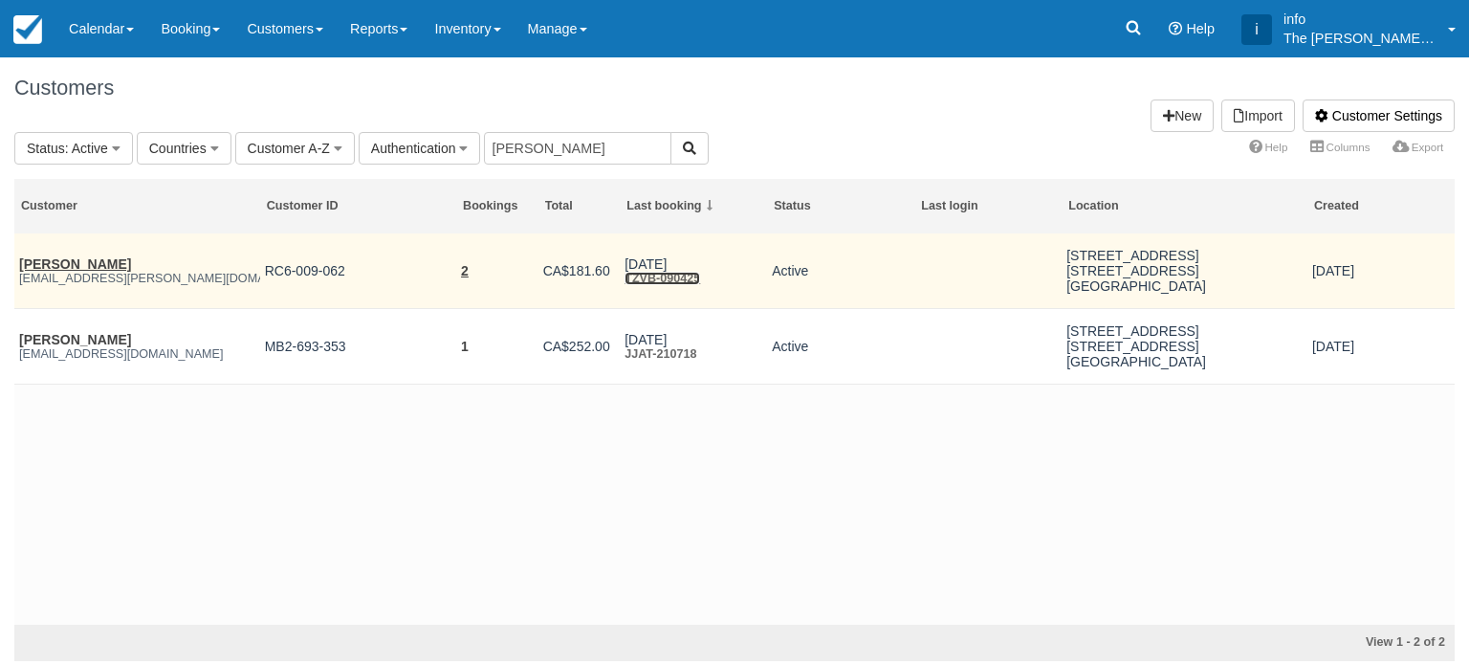
click at [654, 281] on link "TZVB-090425" at bounding box center [662, 278] width 76 height 13
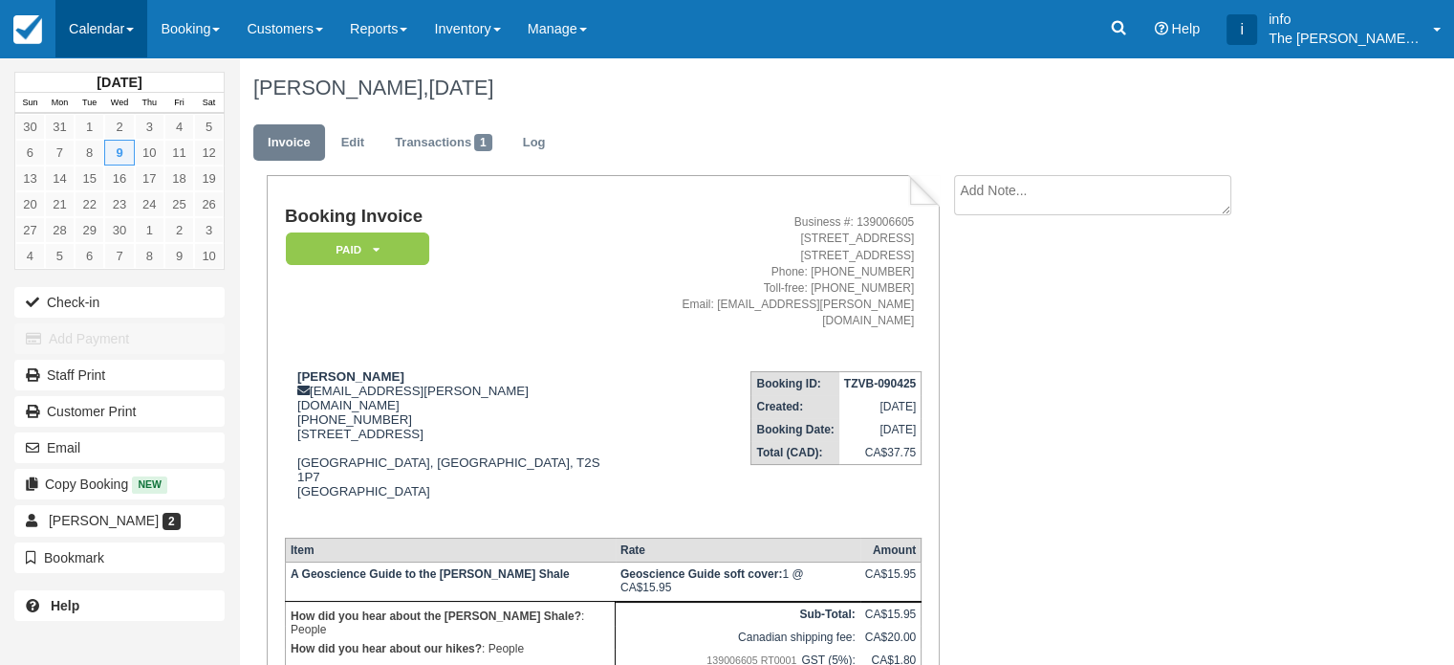
click at [104, 37] on link "Calendar" at bounding box center [101, 28] width 92 height 57
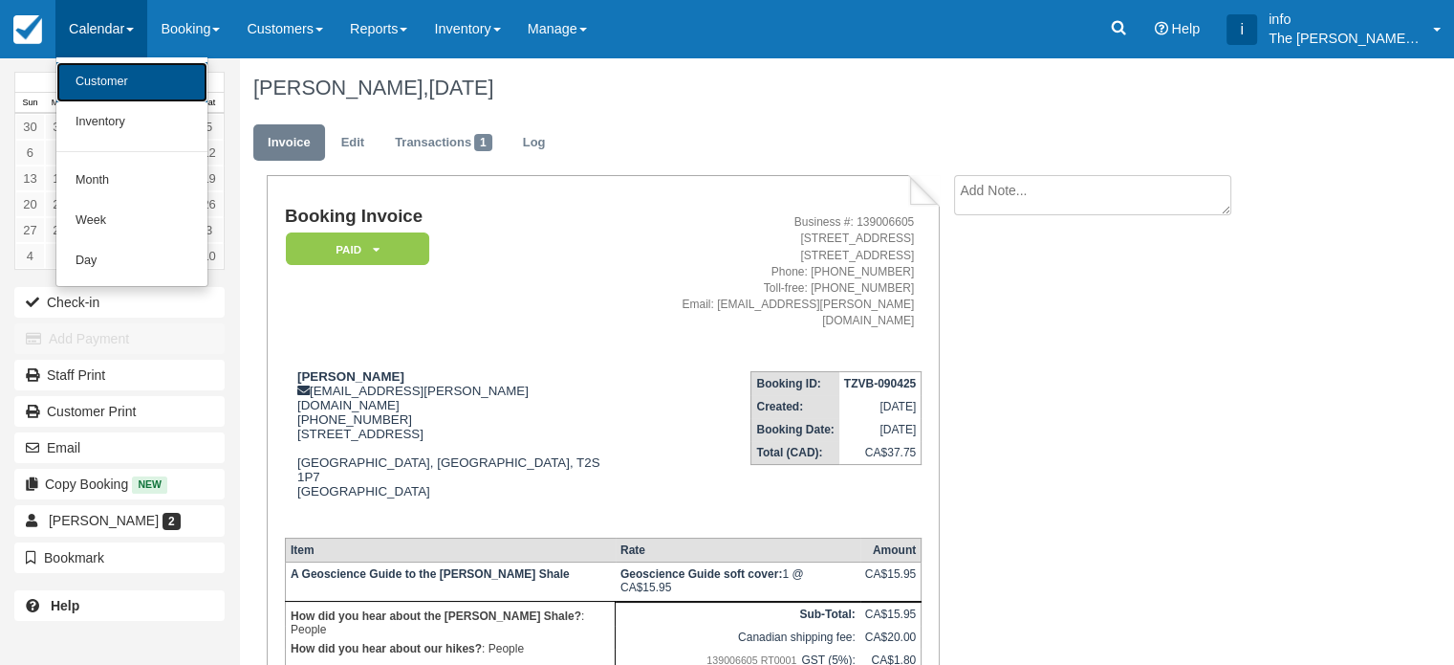
click at [106, 85] on link "Customer" at bounding box center [131, 82] width 151 height 40
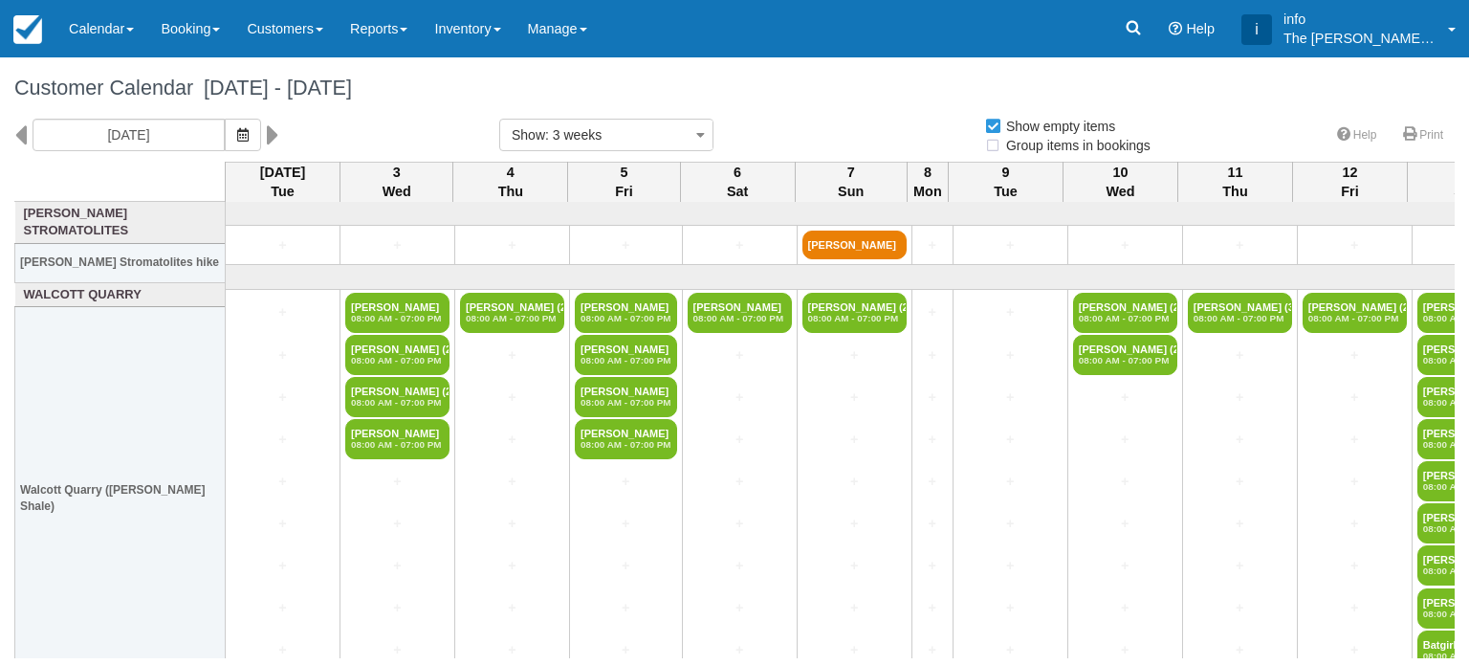
select select
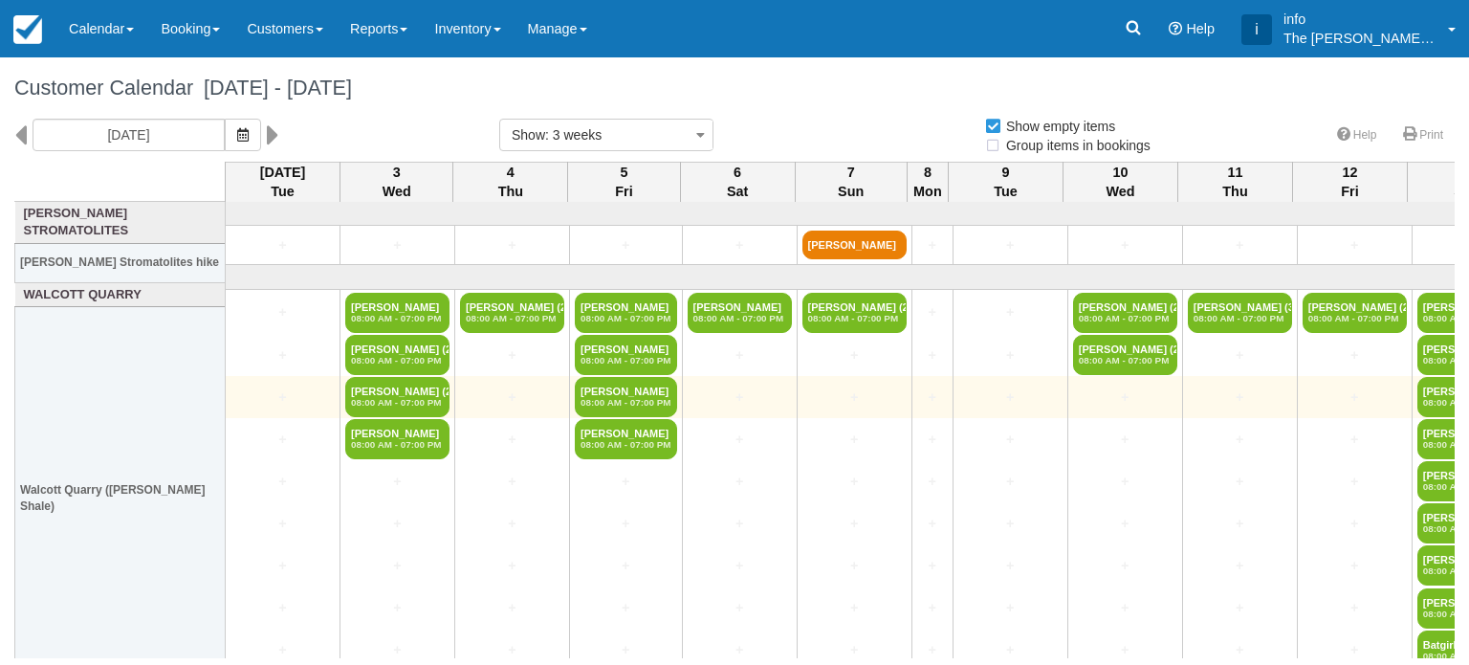
select select
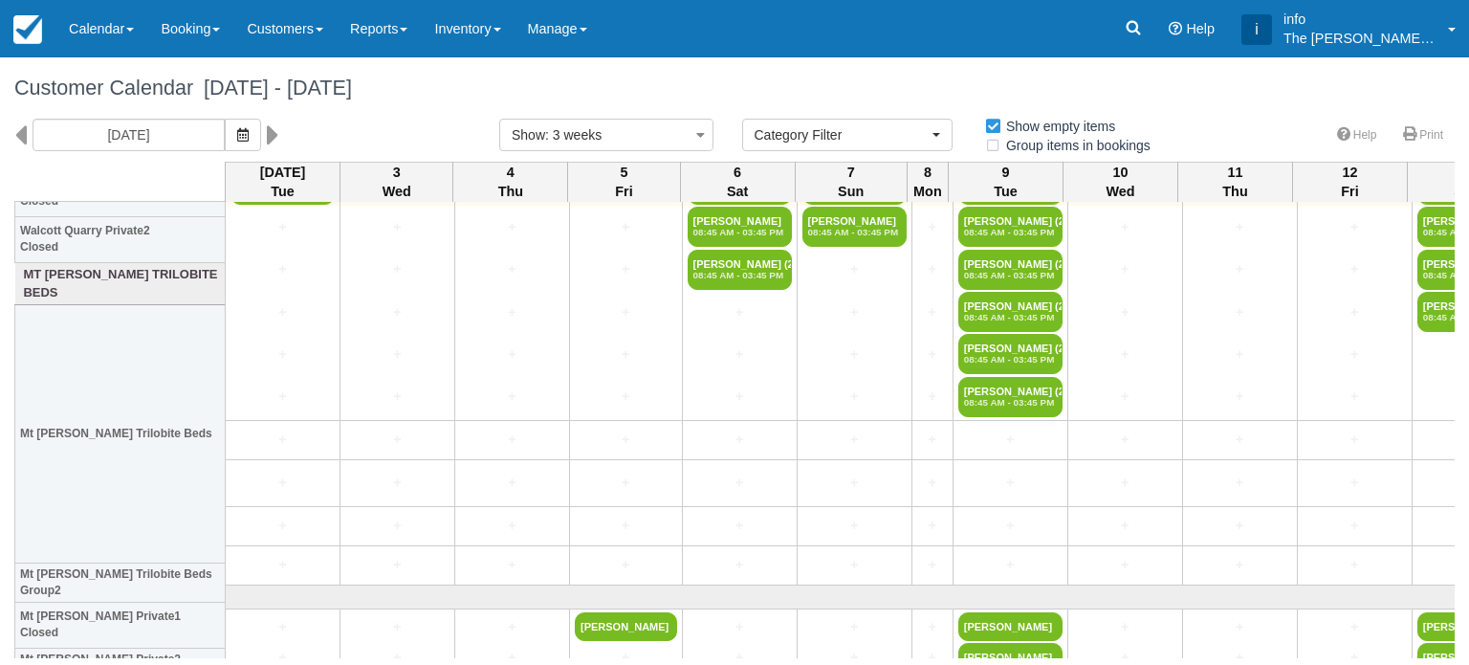
scroll to position [478, 0]
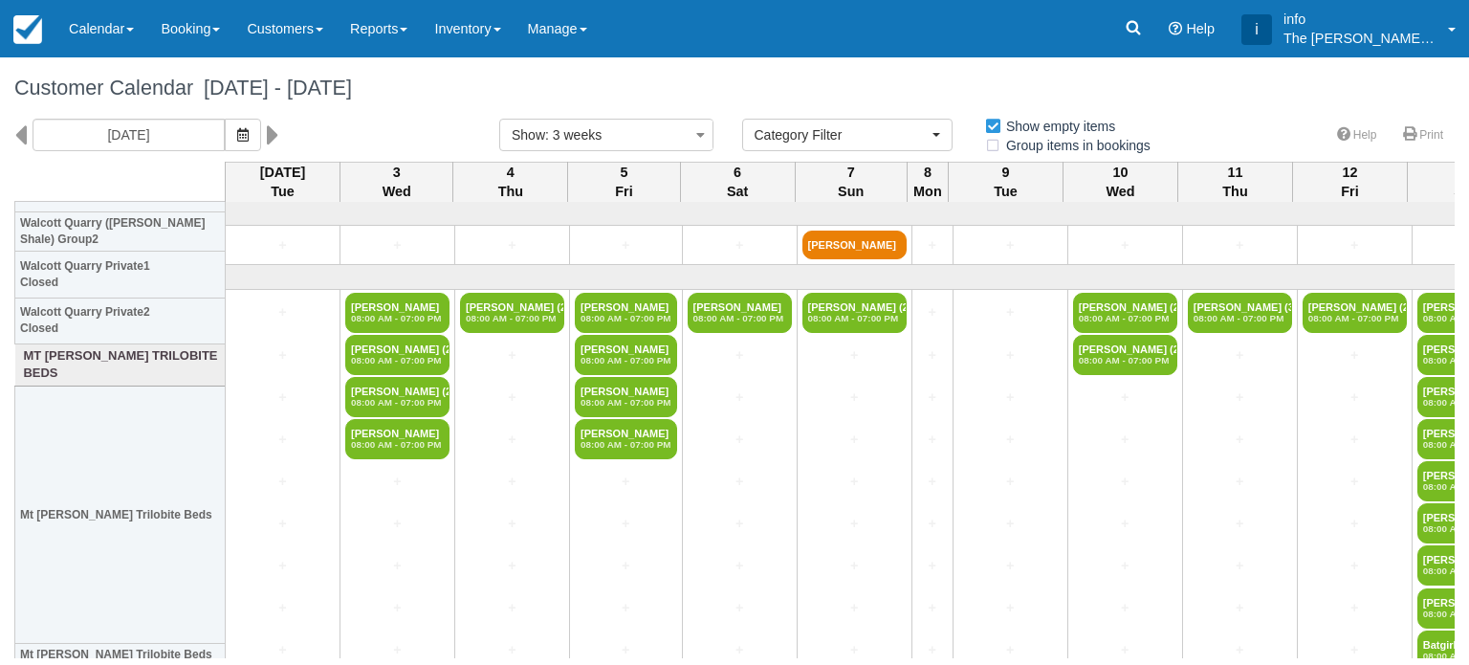
select select
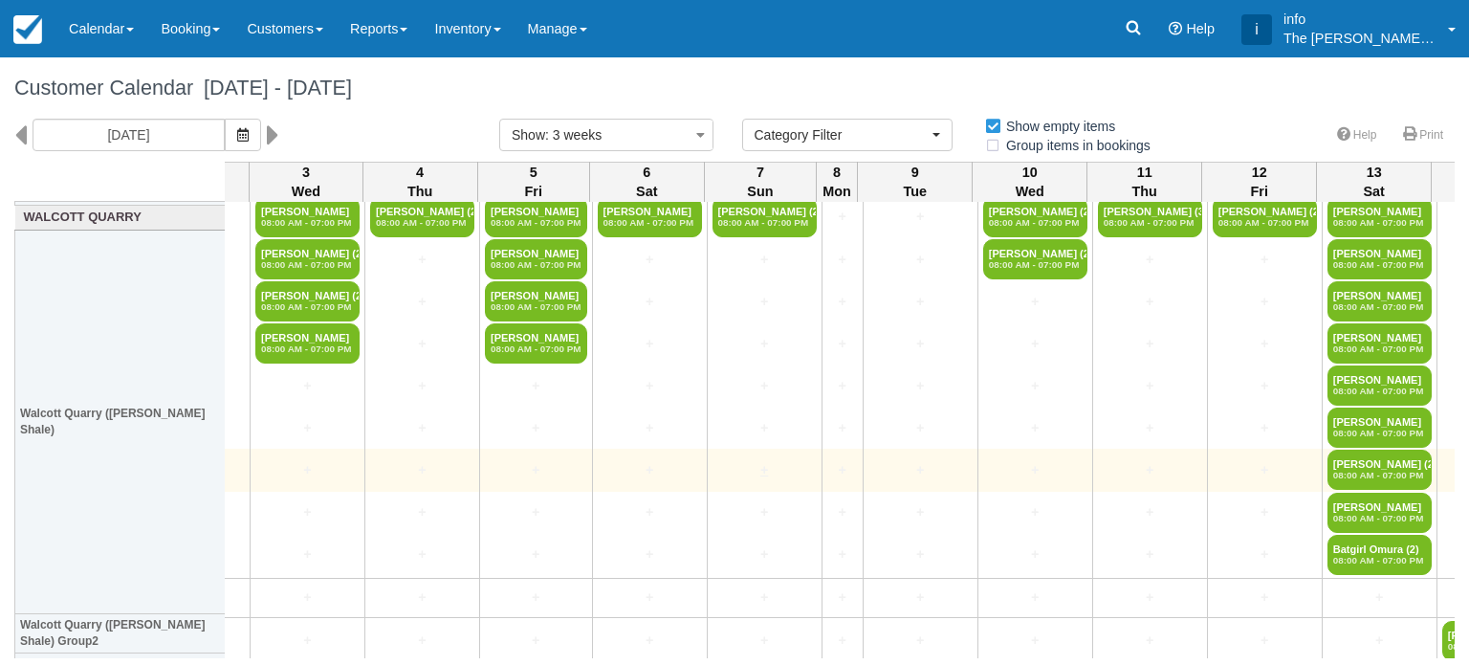
scroll to position [0, 90]
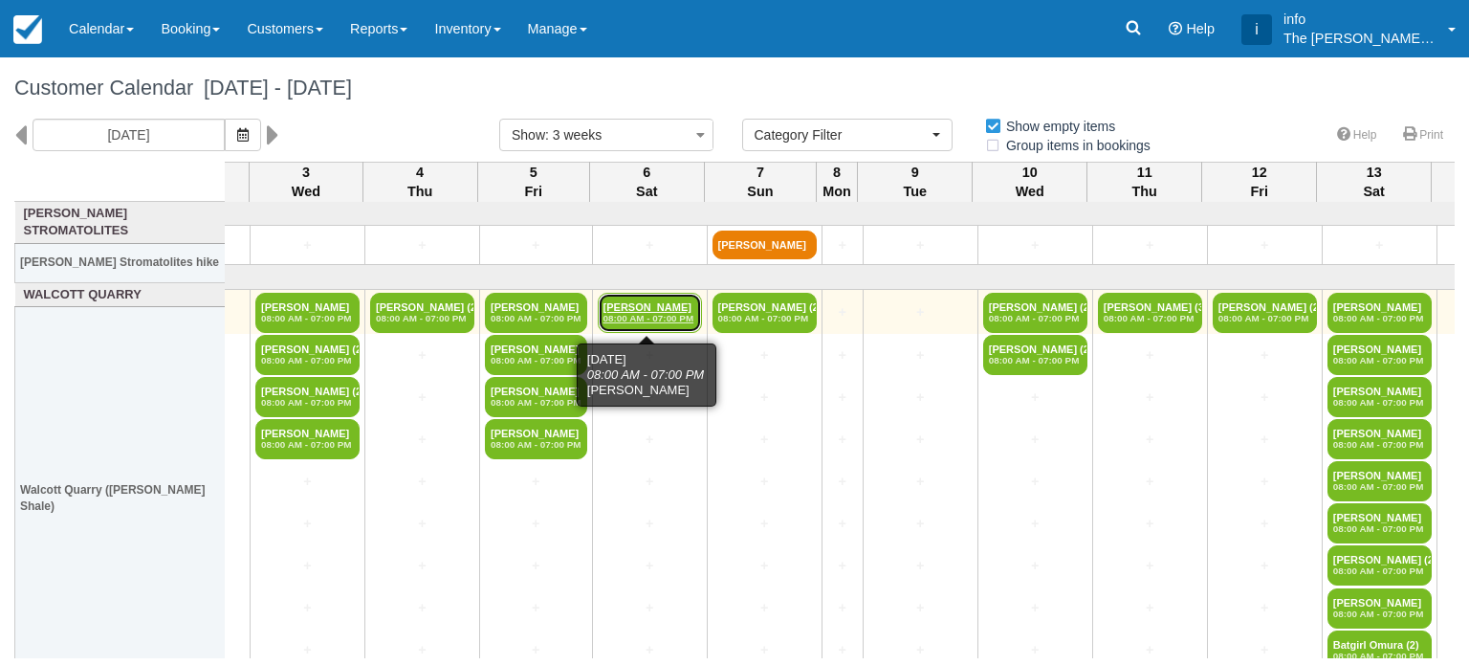
click at [664, 313] on em "08:00 AM - 07:00 PM" at bounding box center [649, 318] width 93 height 11
click at [655, 301] on link "[PERSON_NAME] 08:00 AM - 07:00 PM" at bounding box center [650, 313] width 104 height 40
